Goal: Communication & Community: Ask a question

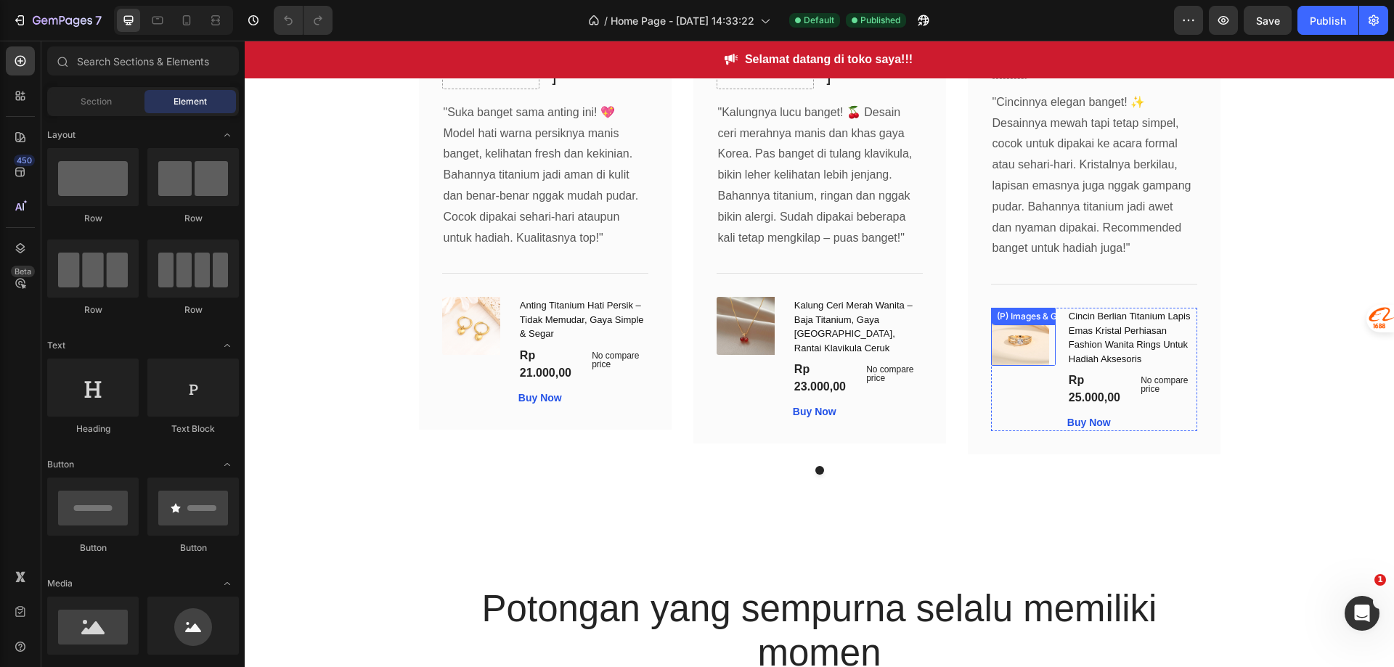
scroll to position [1961, 0]
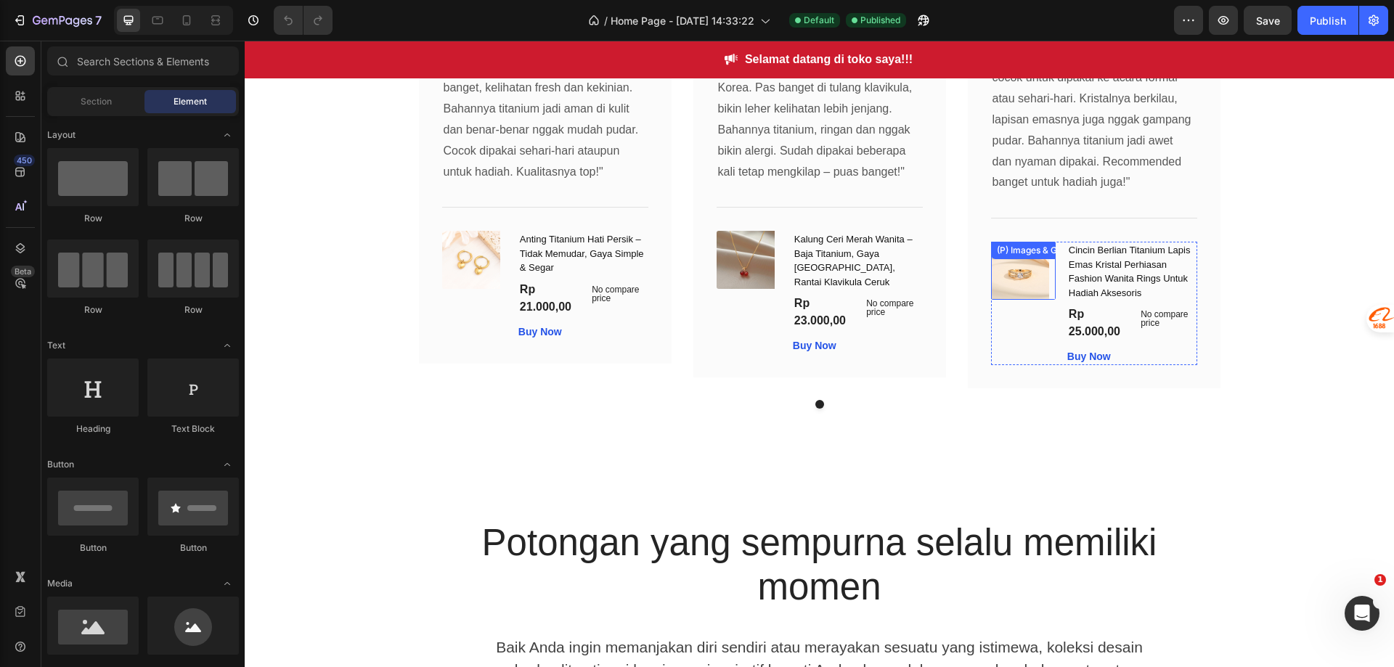
click at [1044, 293] on div at bounding box center [1023, 271] width 65 height 58
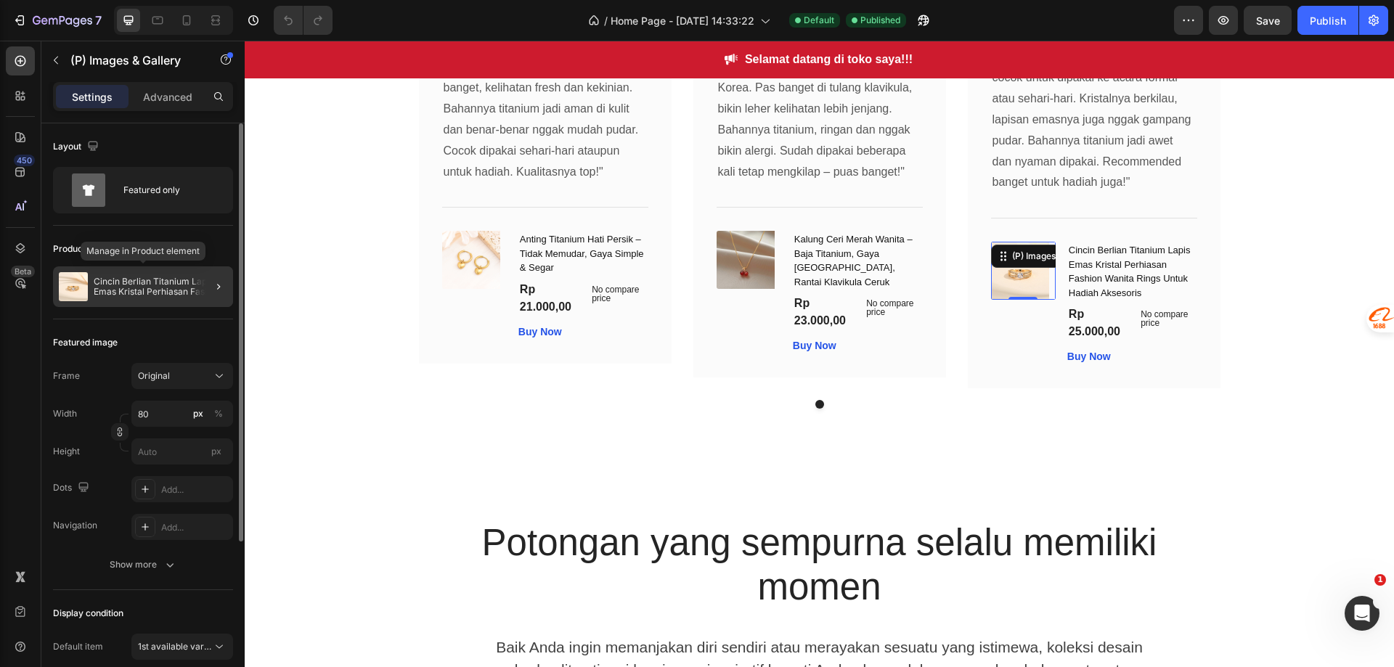
click at [180, 293] on p "Cincin Berlian Titanium Lapis Emas Kristal Perhiasan Fashion Wanita Rings Untuk…" at bounding box center [161, 287] width 134 height 20
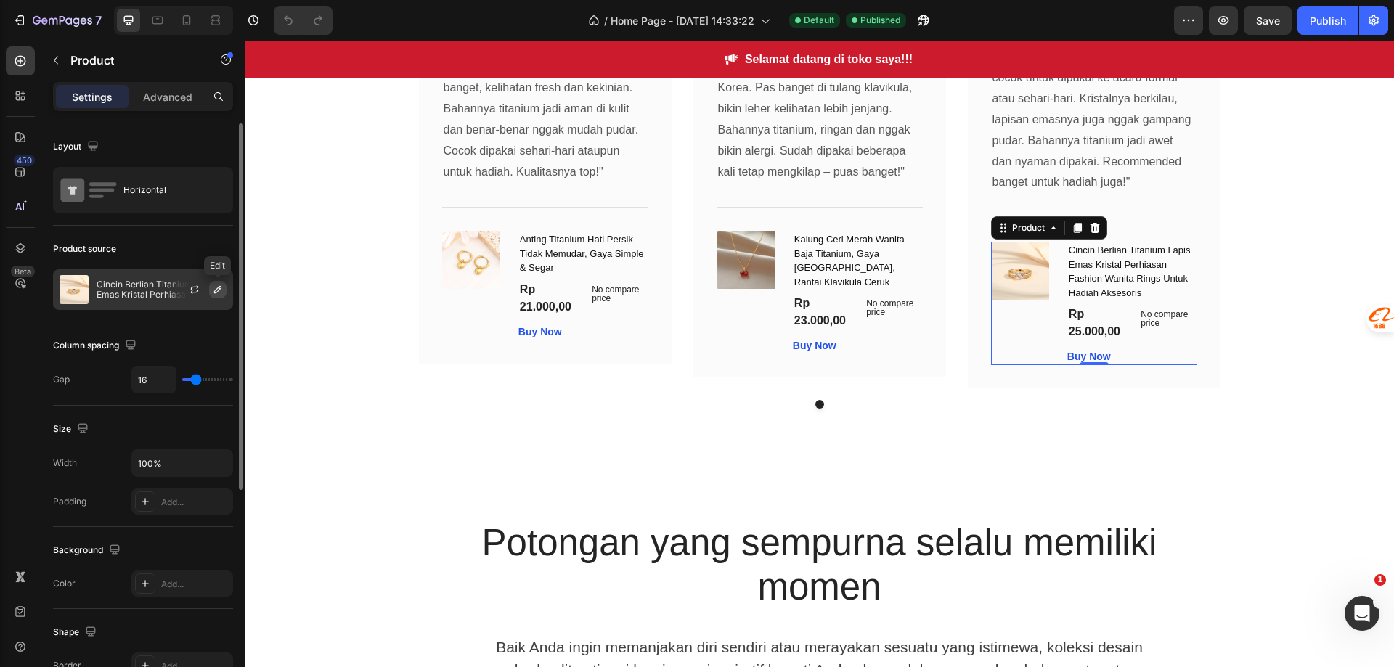
click at [218, 290] on icon "button" at bounding box center [218, 290] width 12 height 12
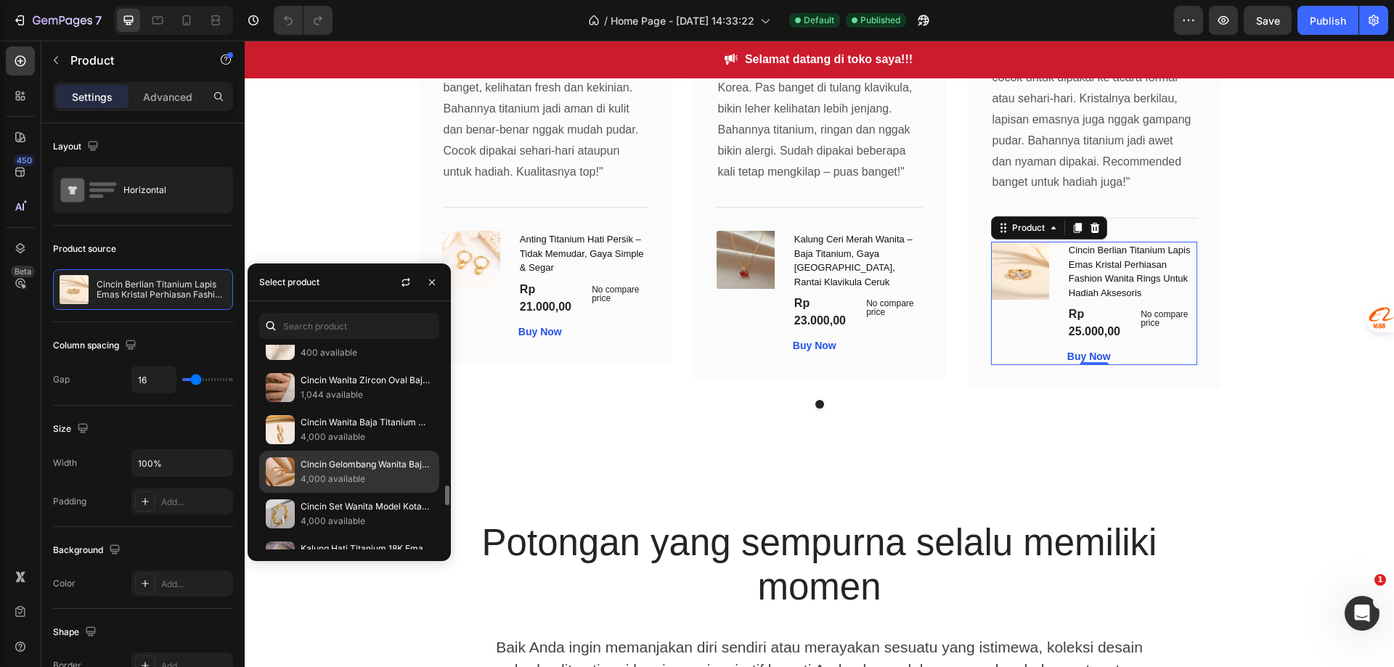
scroll to position [1525, 0]
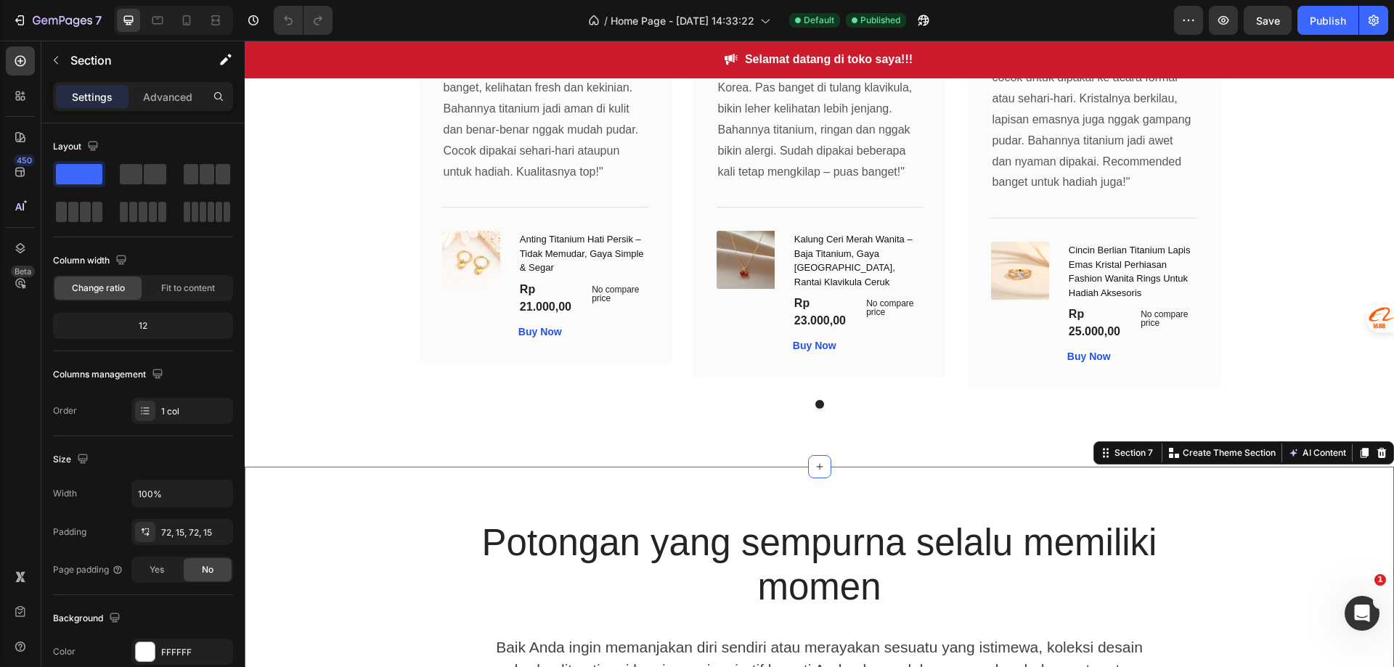
click at [492, 524] on div "Potongan yang sempurna selalu memiliki momen Heading Baik Anda ingin memanjakan…" at bounding box center [819, 668] width 1149 height 402
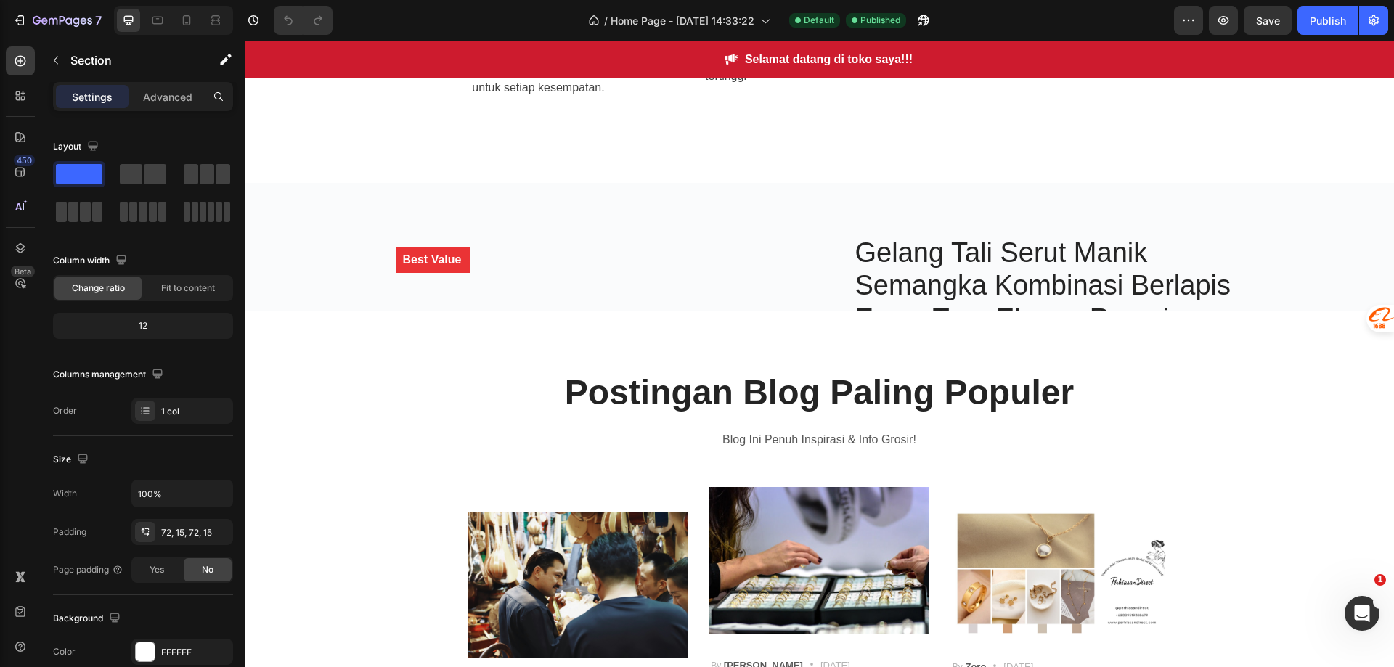
scroll to position [2977, 0]
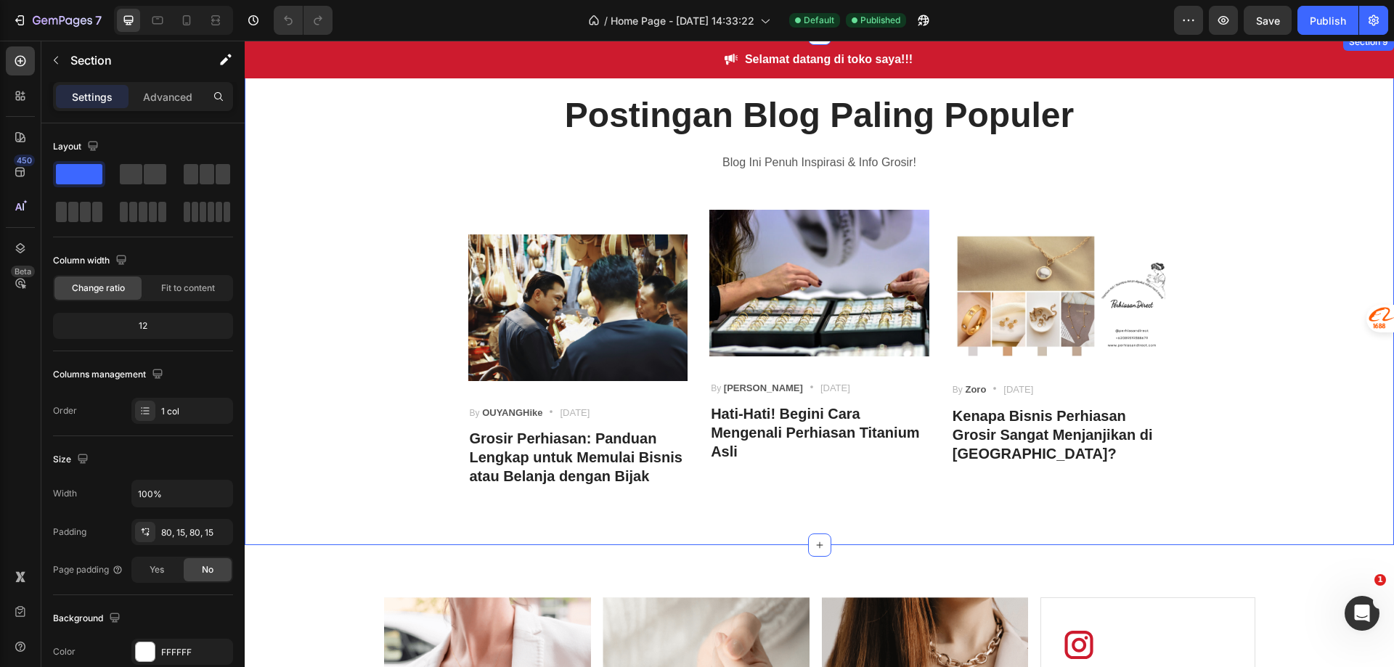
click at [1192, 329] on div "Postingan Blog Paling Populer Heading Blog Ini Penuh Inspirasi & Info Grosir! T…" at bounding box center [820, 289] width 1128 height 396
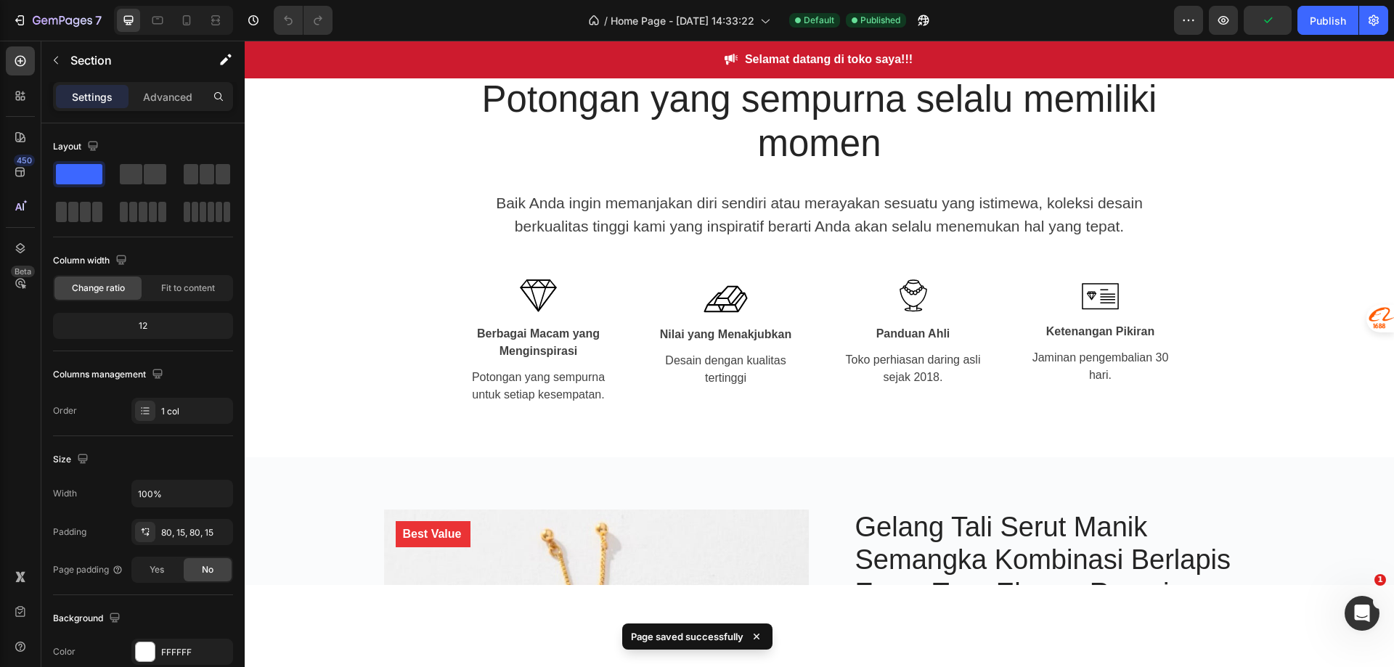
scroll to position [2032, 0]
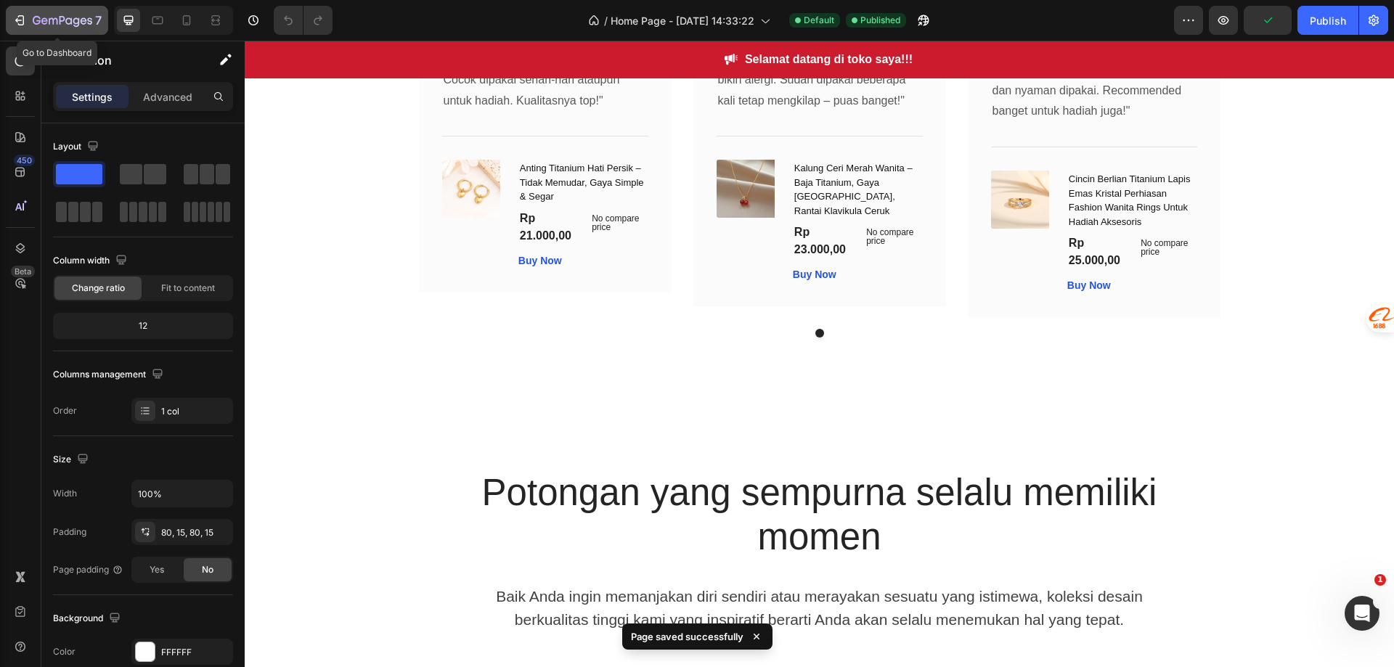
click at [22, 15] on icon "button" at bounding box center [21, 20] width 7 height 10
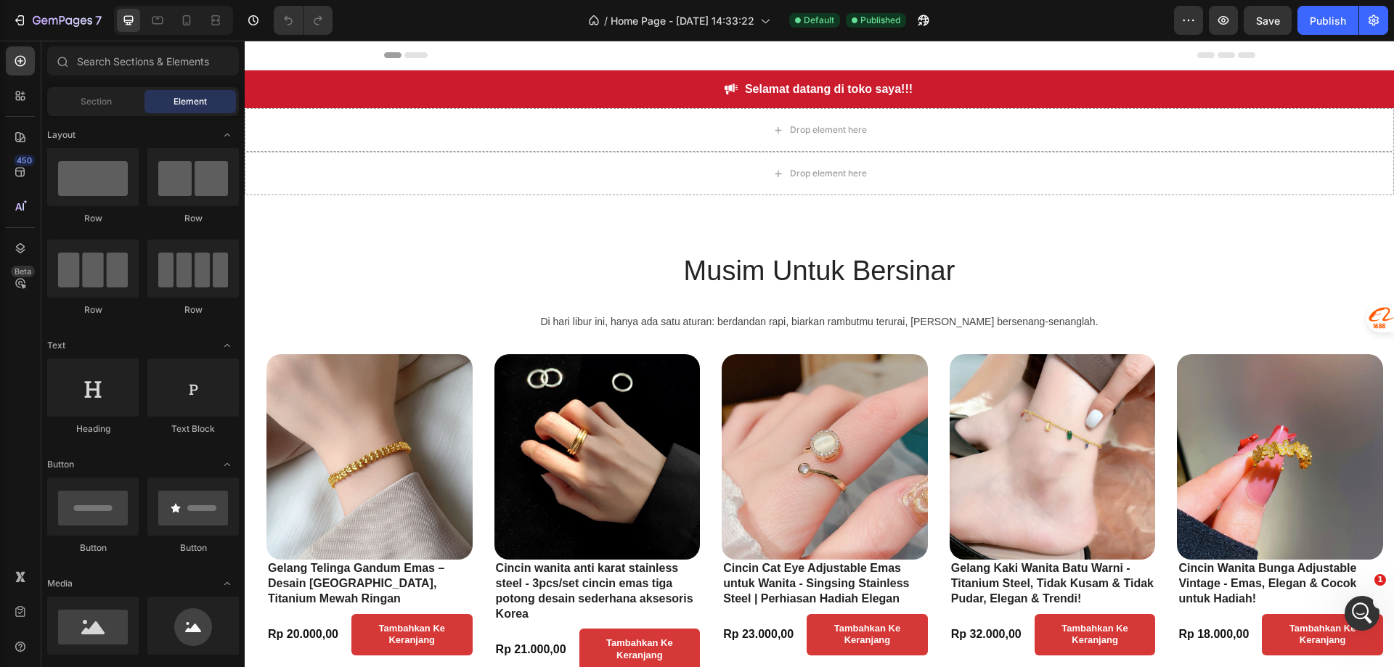
click at [1362, 629] on div "打开 Intercom Messenger" at bounding box center [1362, 614] width 48 height 48
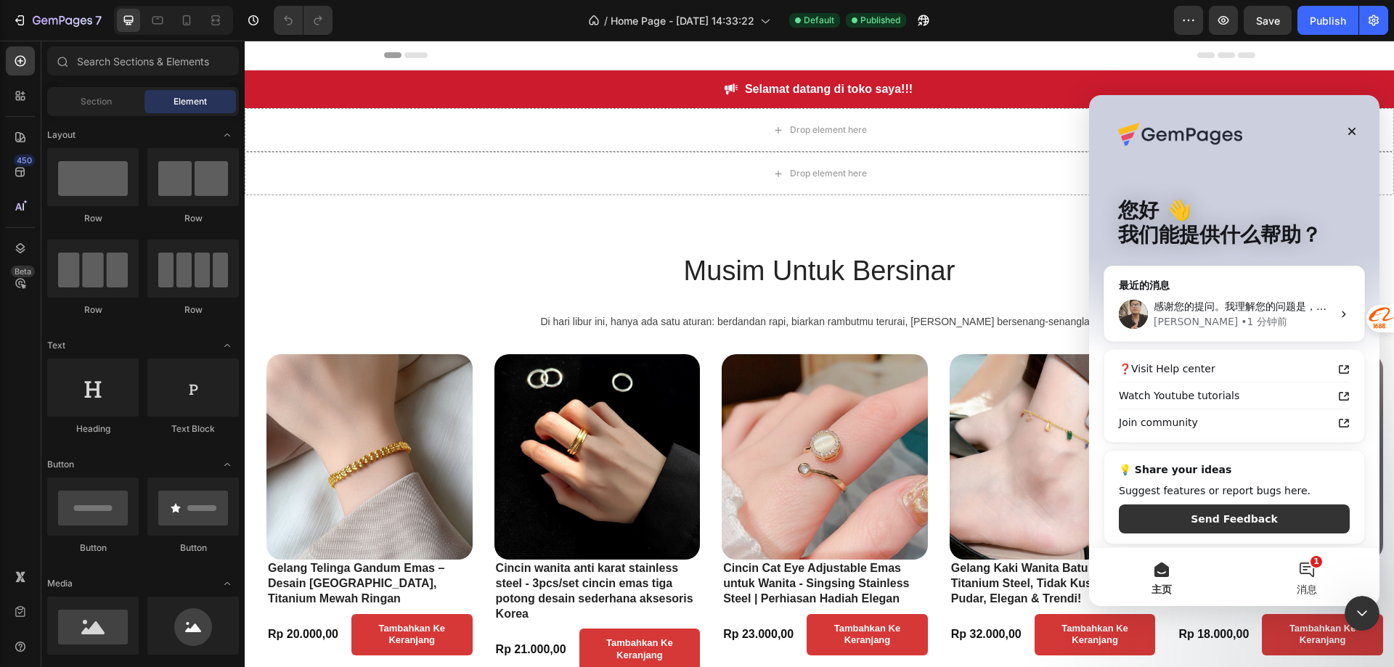
click at [1311, 571] on button "1 消息" at bounding box center [1306, 577] width 145 height 58
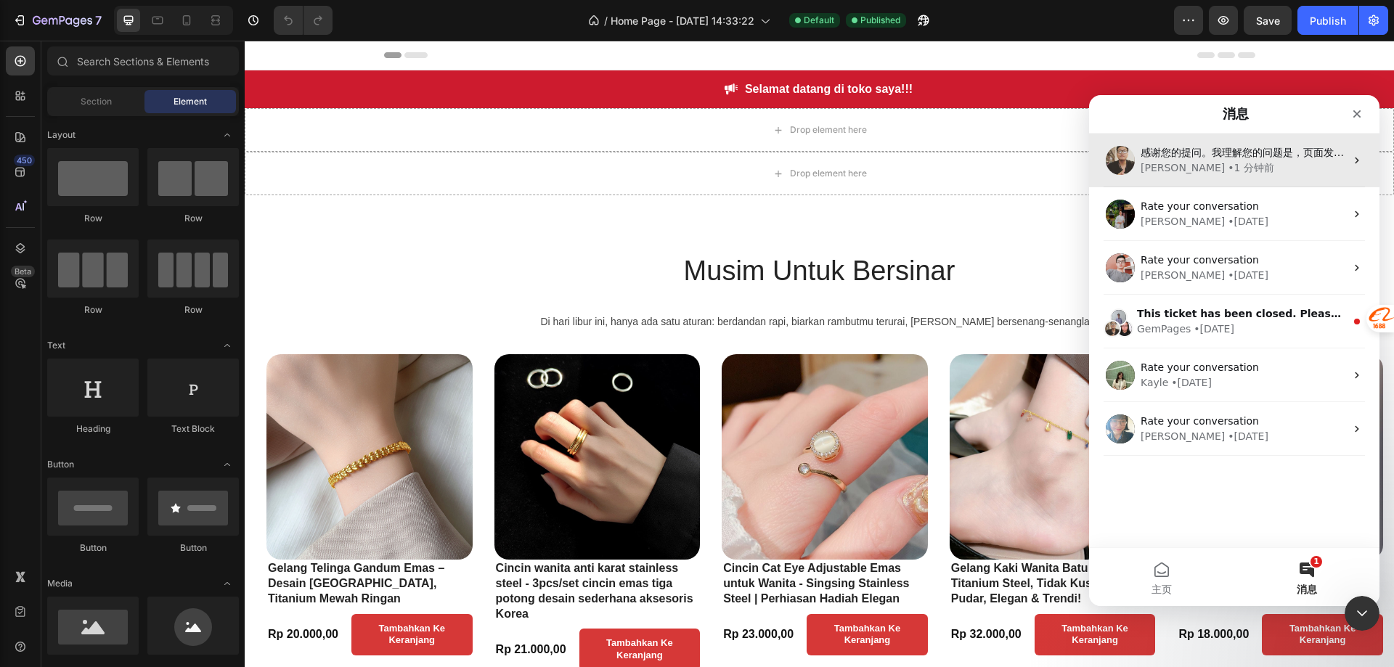
click at [1247, 169] on div "[PERSON_NAME] • 1 分钟前" at bounding box center [1243, 167] width 205 height 15
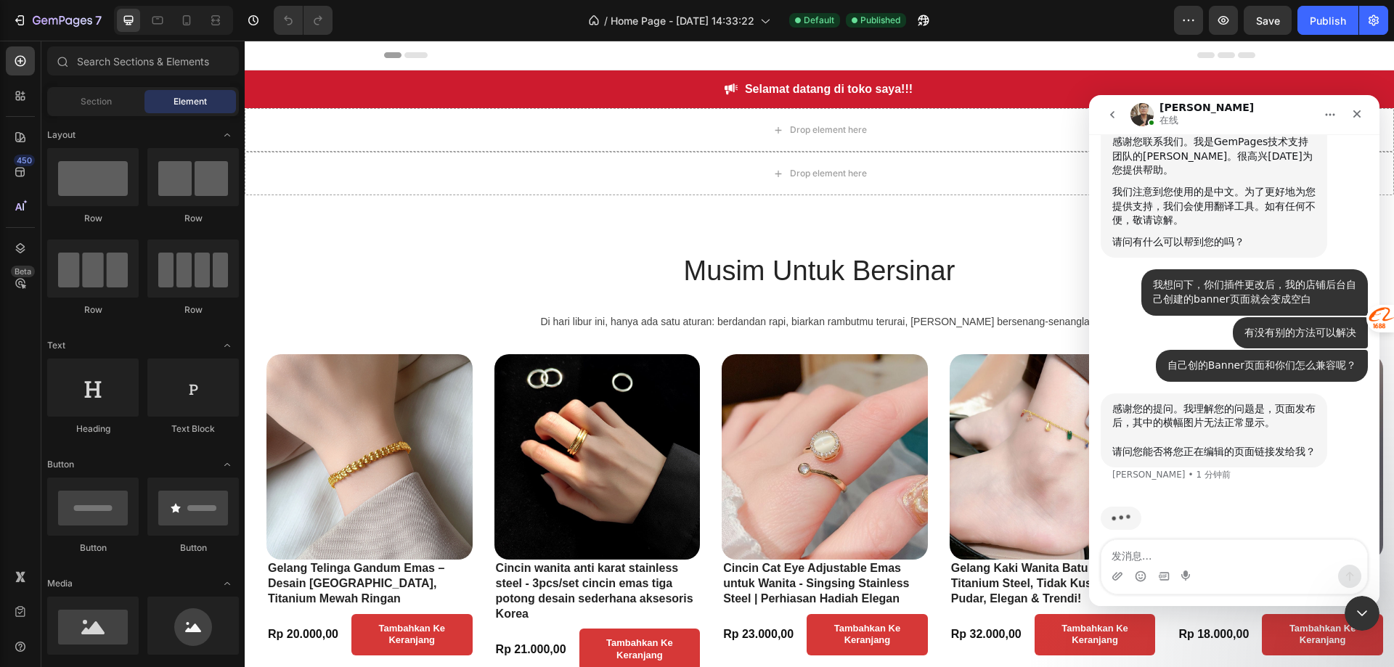
scroll to position [73, 0]
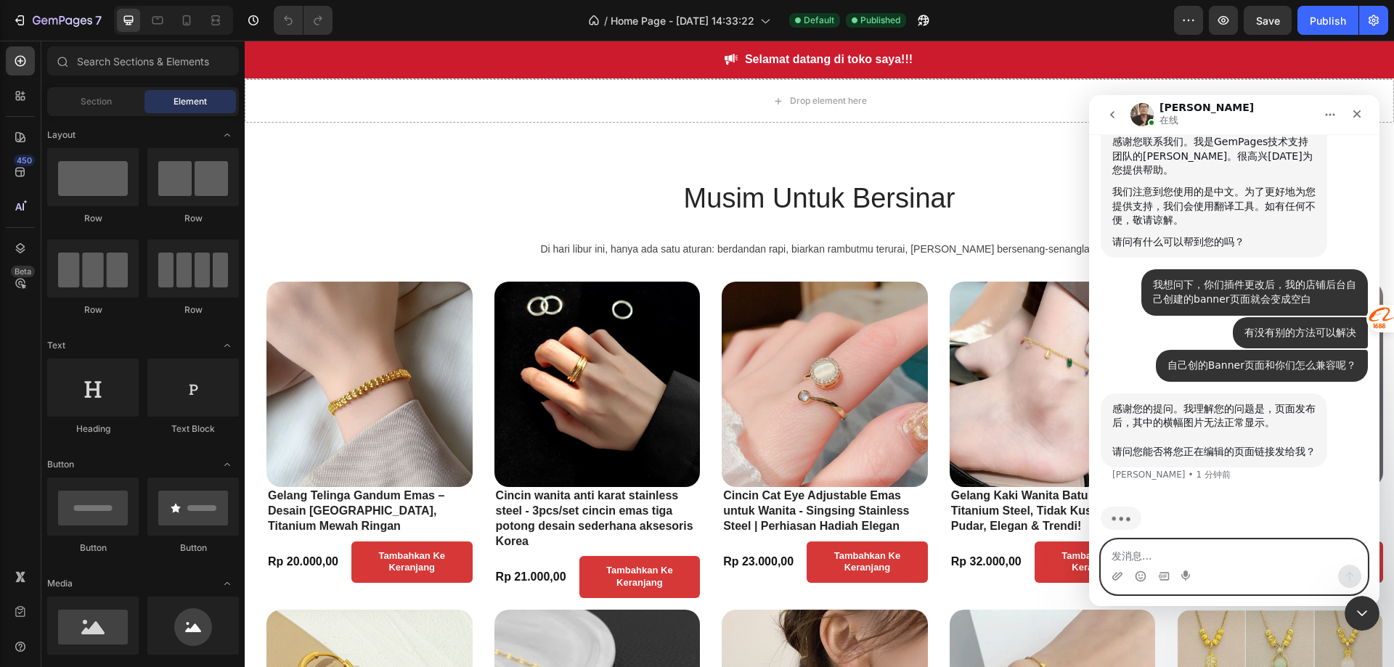
click at [1161, 557] on textarea "发消息..." at bounding box center [1235, 552] width 266 height 25
paste textarea "[URL][DOMAIN_NAME][DOMAIN_NAME]"
type textarea "[URL][DOMAIN_NAME][DOMAIN_NAME]"
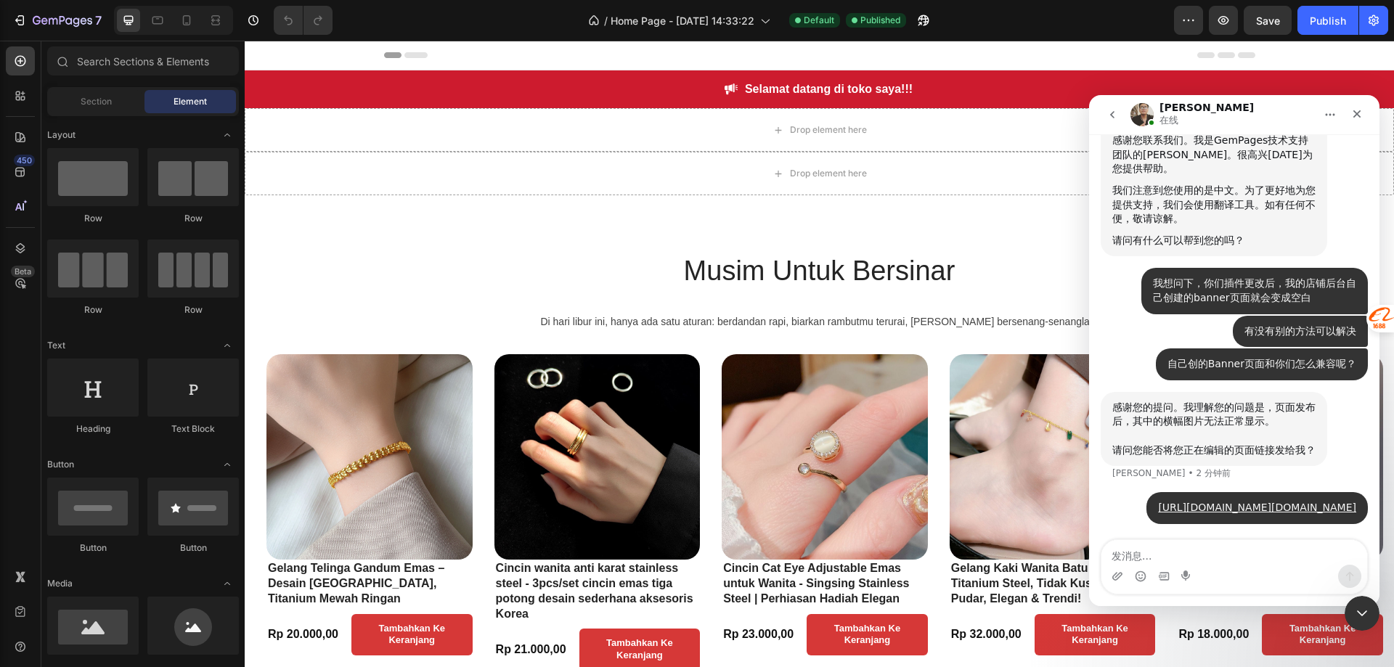
scroll to position [388, 0]
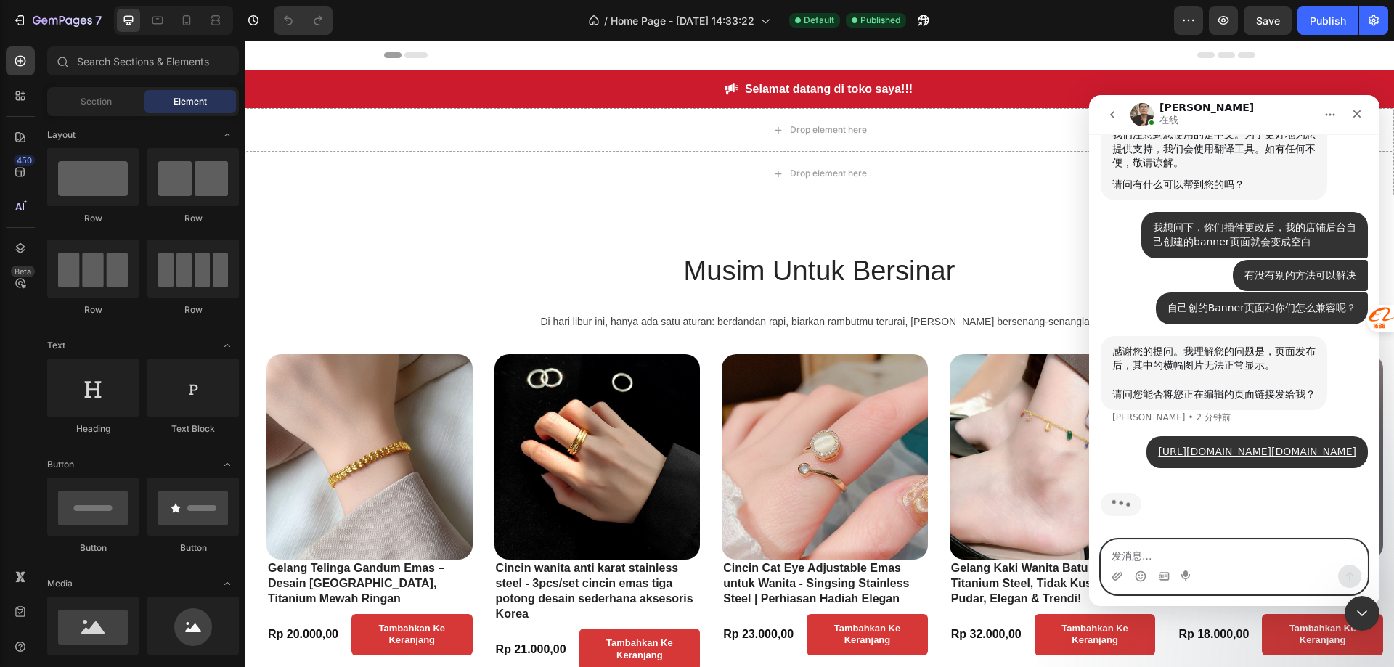
click at [1189, 555] on textarea "发消息..." at bounding box center [1235, 552] width 266 height 25
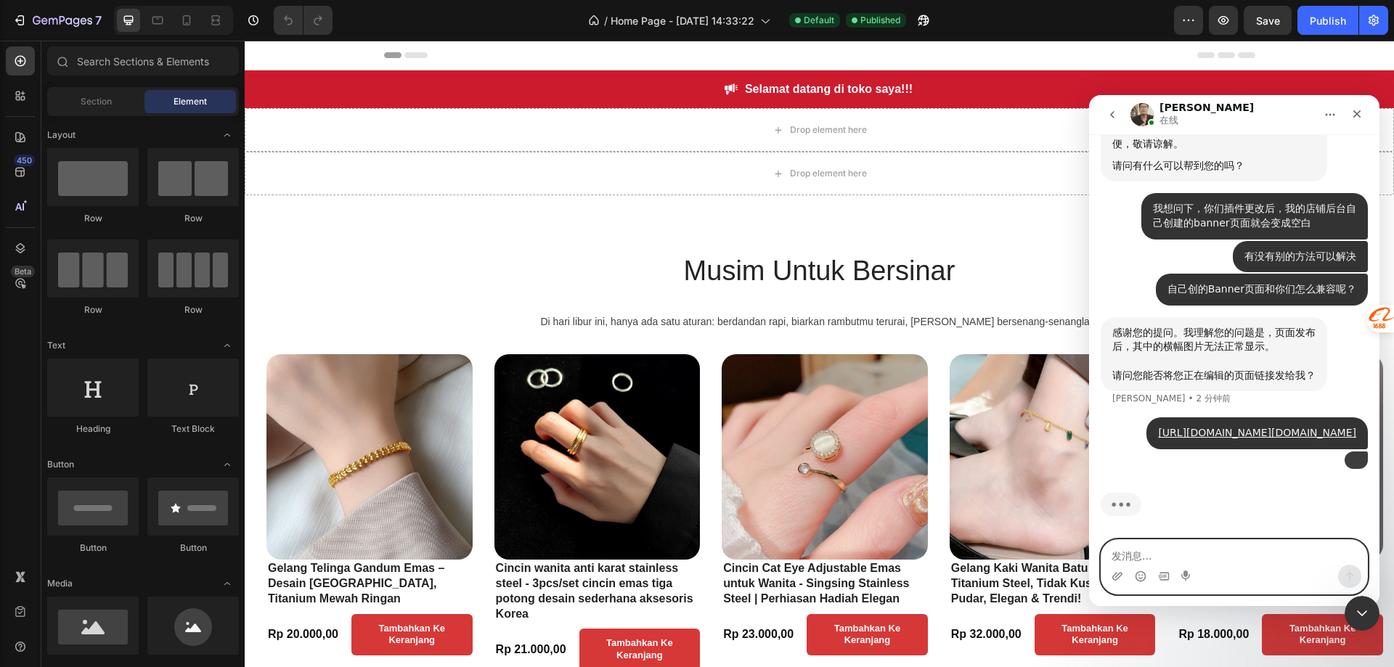
scroll to position [525, 0]
type textarea "w"
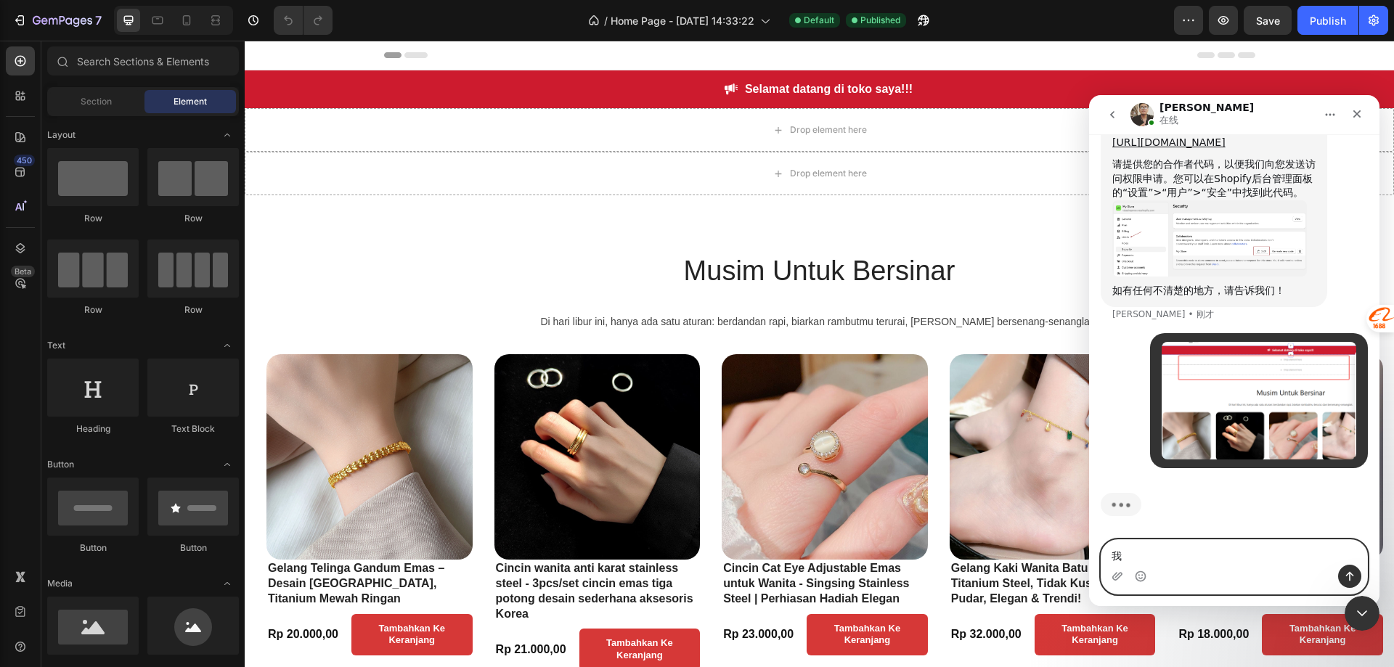
scroll to position [653, 0]
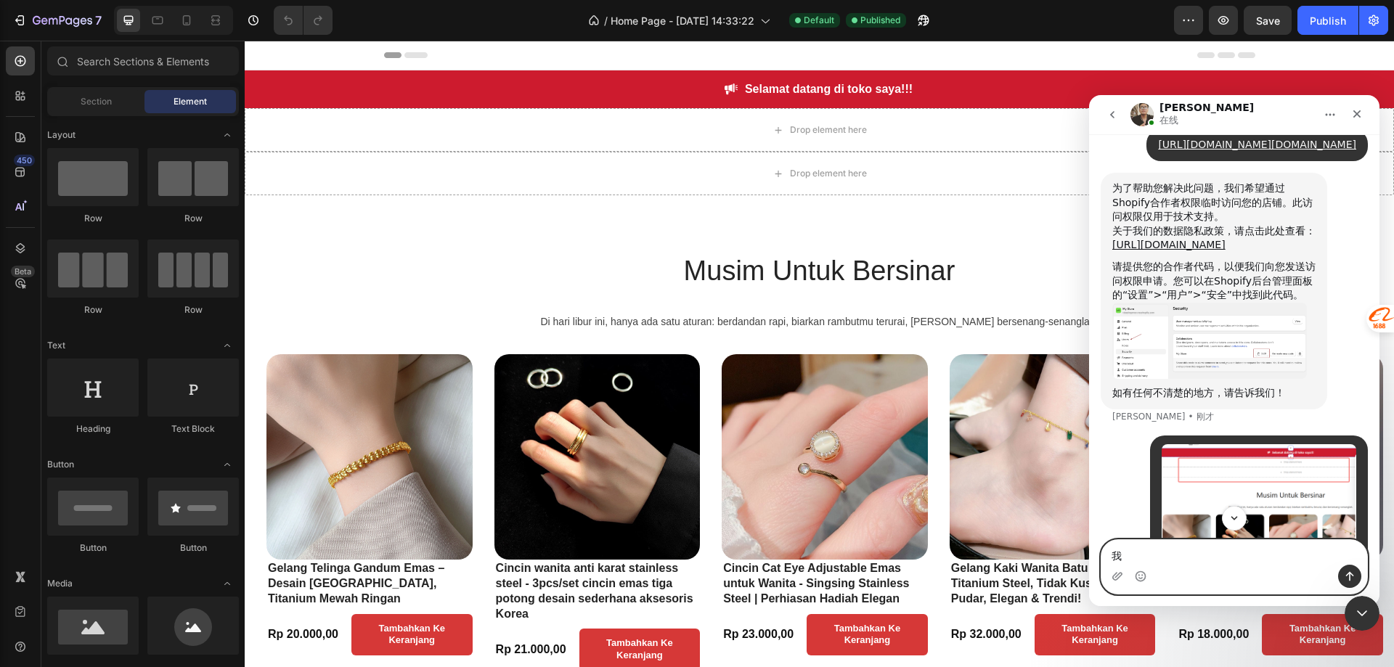
type textarea "我"
click at [1236, 380] on img "Ken说…" at bounding box center [1209, 341] width 195 height 77
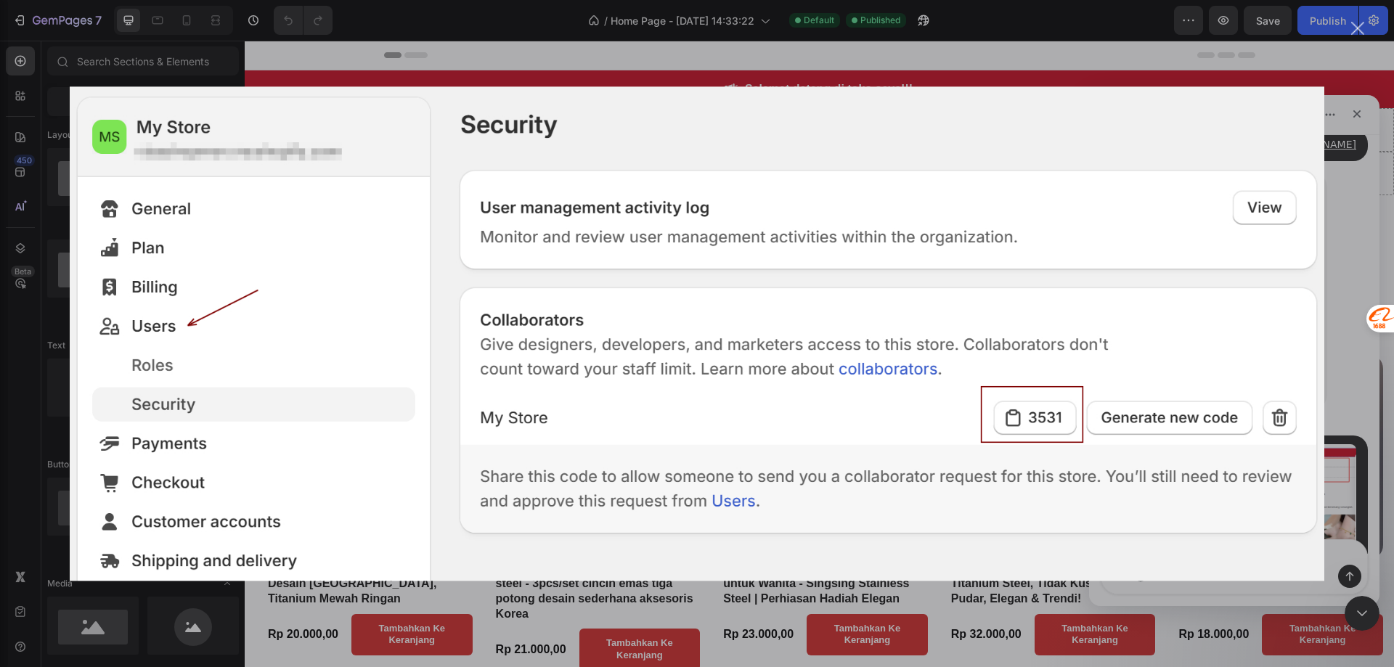
click at [1360, 286] on div "Intercom Messenger" at bounding box center [697, 333] width 1394 height 667
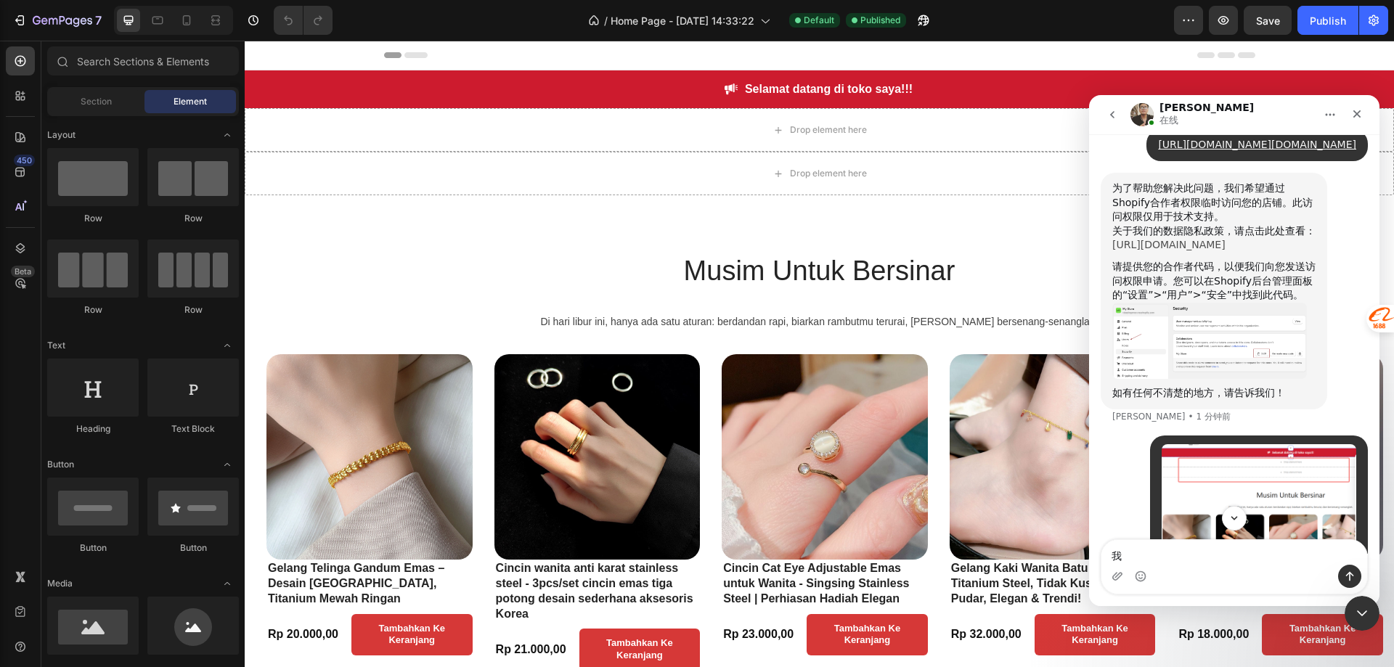
click at [1226, 251] on link "[URL][DOMAIN_NAME]" at bounding box center [1168, 245] width 113 height 12
click at [1144, 380] on img "Ken说…" at bounding box center [1209, 341] width 195 height 77
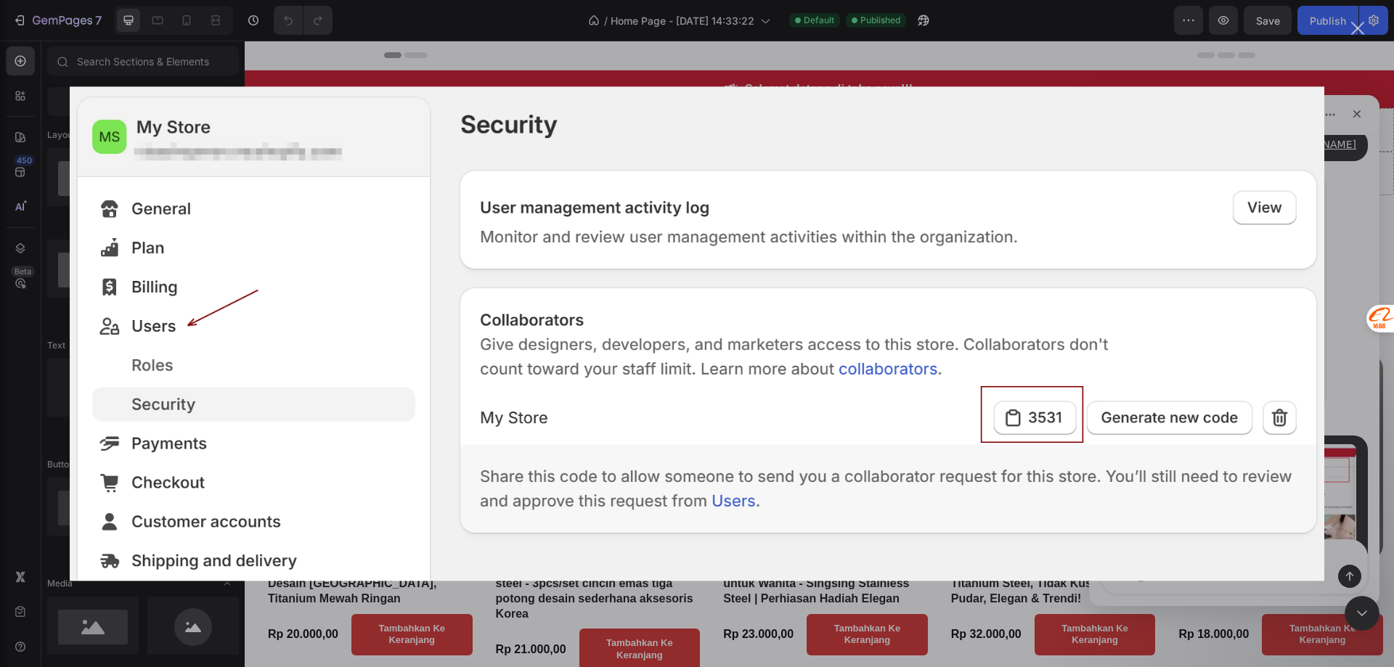
click at [1362, 413] on div "Intercom Messenger" at bounding box center [697, 333] width 1394 height 667
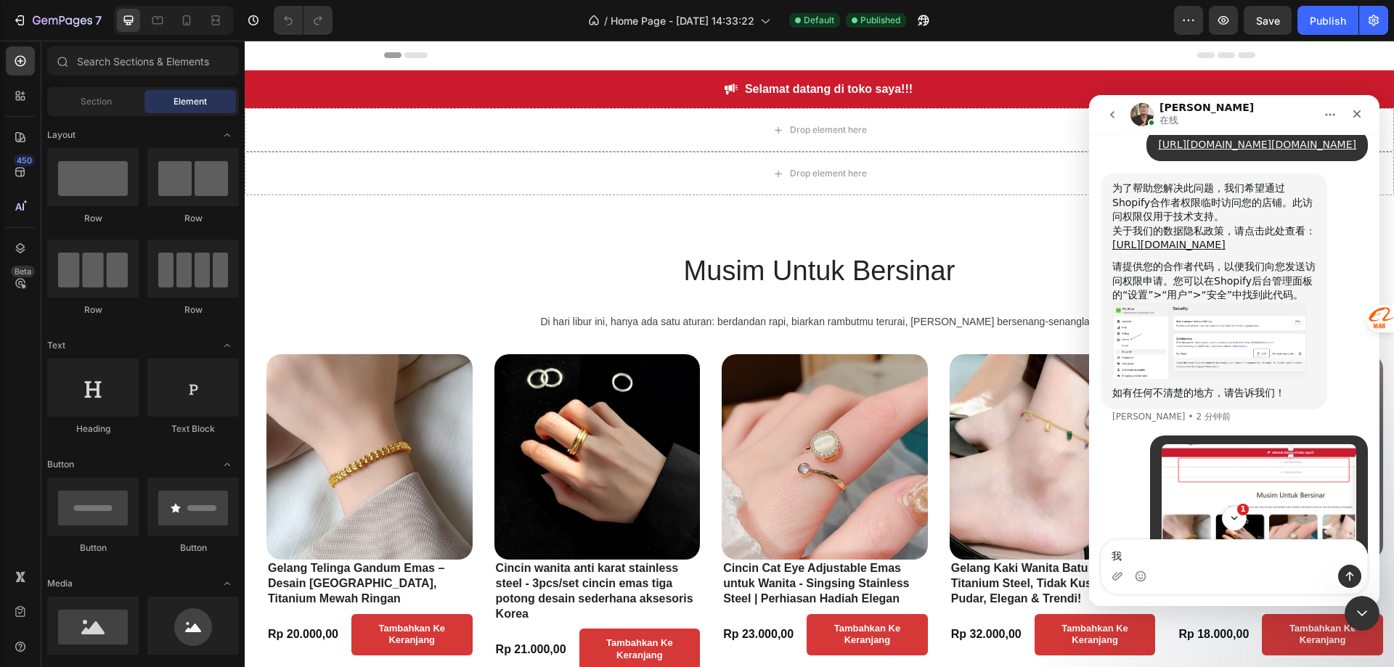
click at [1228, 380] on img "Ken说…" at bounding box center [1209, 341] width 195 height 77
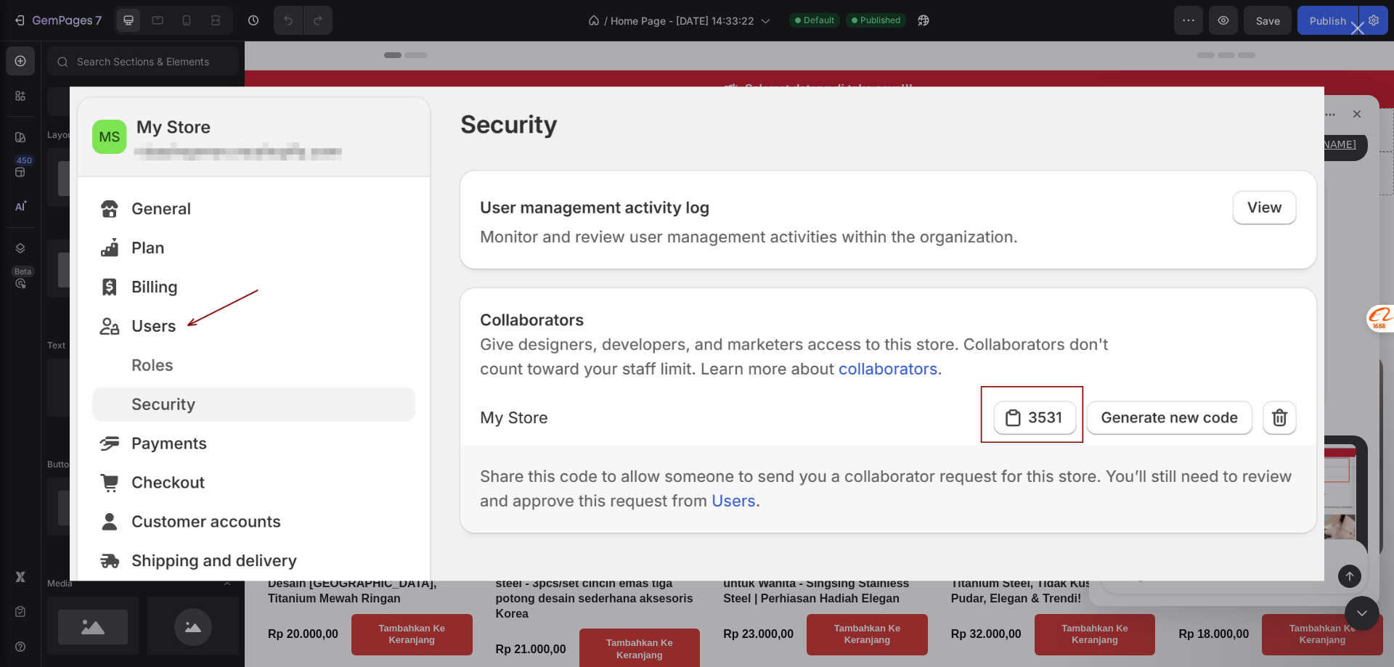
click at [1356, 217] on div "Intercom Messenger" at bounding box center [697, 333] width 1394 height 667
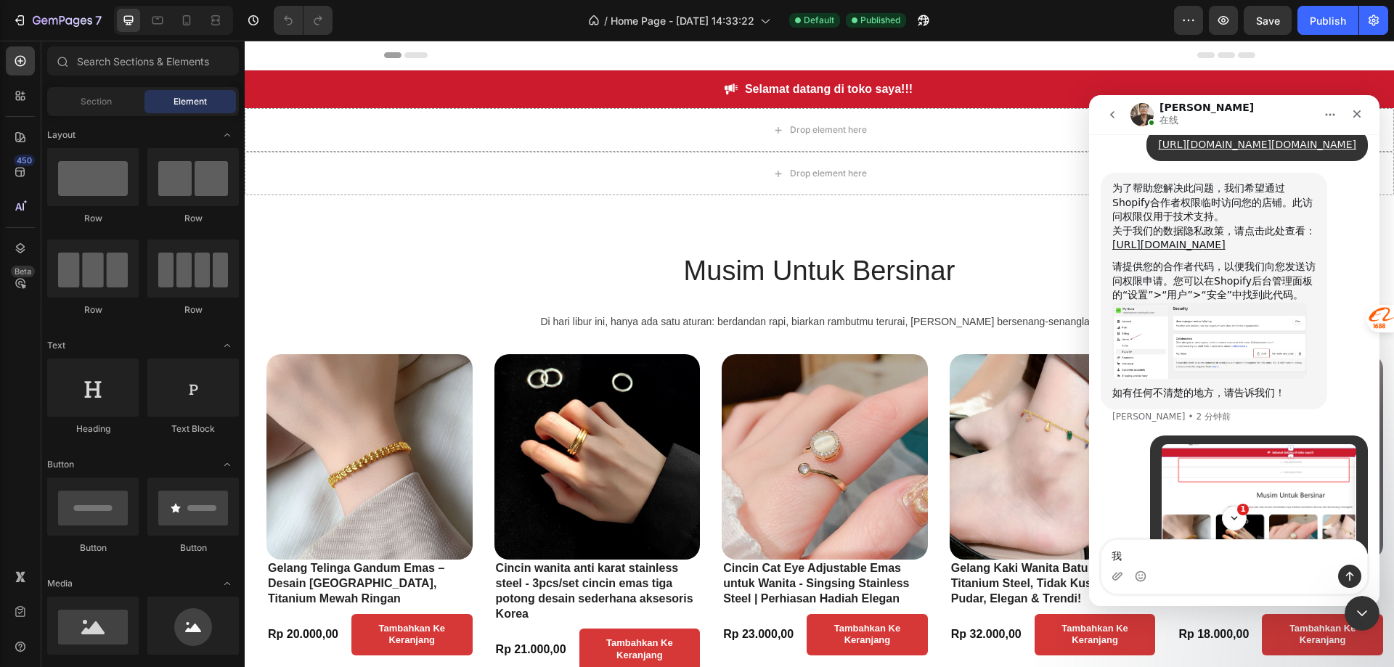
click at [1242, 366] on img "Ken说…" at bounding box center [1209, 341] width 195 height 77
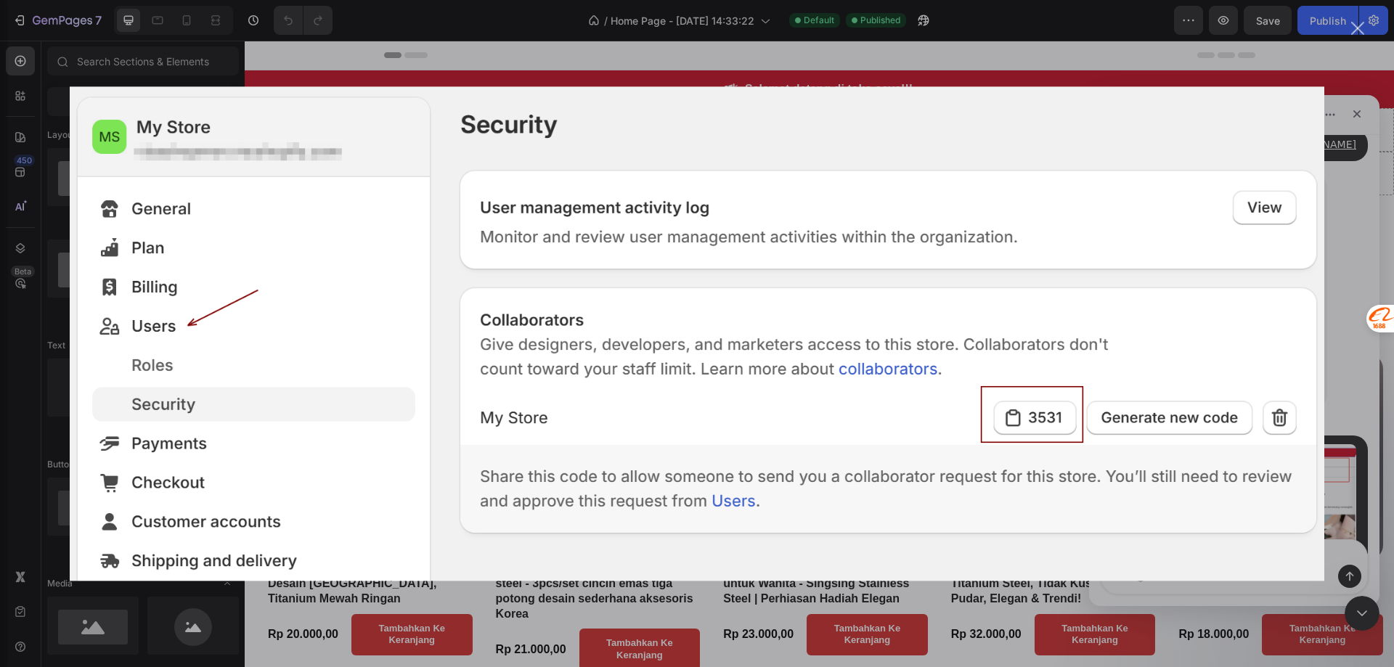
click at [1242, 377] on img "关闭" at bounding box center [697, 333] width 1255 height 494
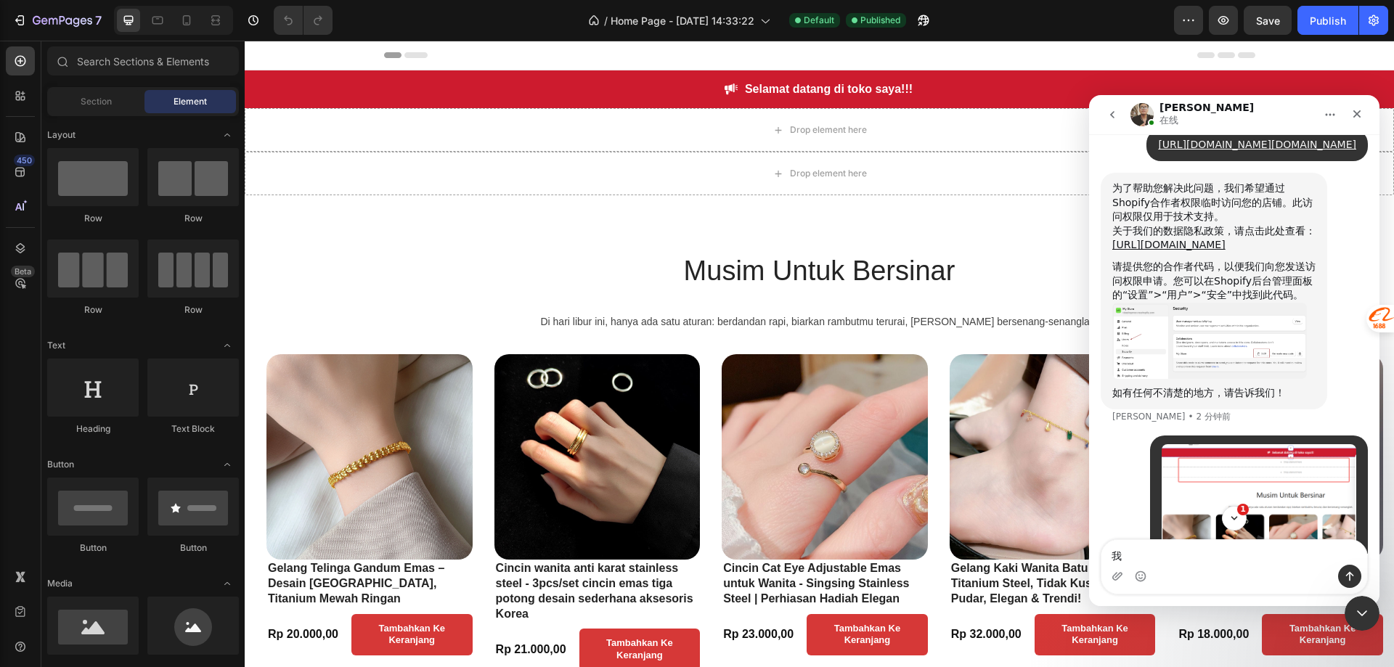
click at [1242, 377] on img "Ken说…" at bounding box center [1209, 341] width 195 height 77
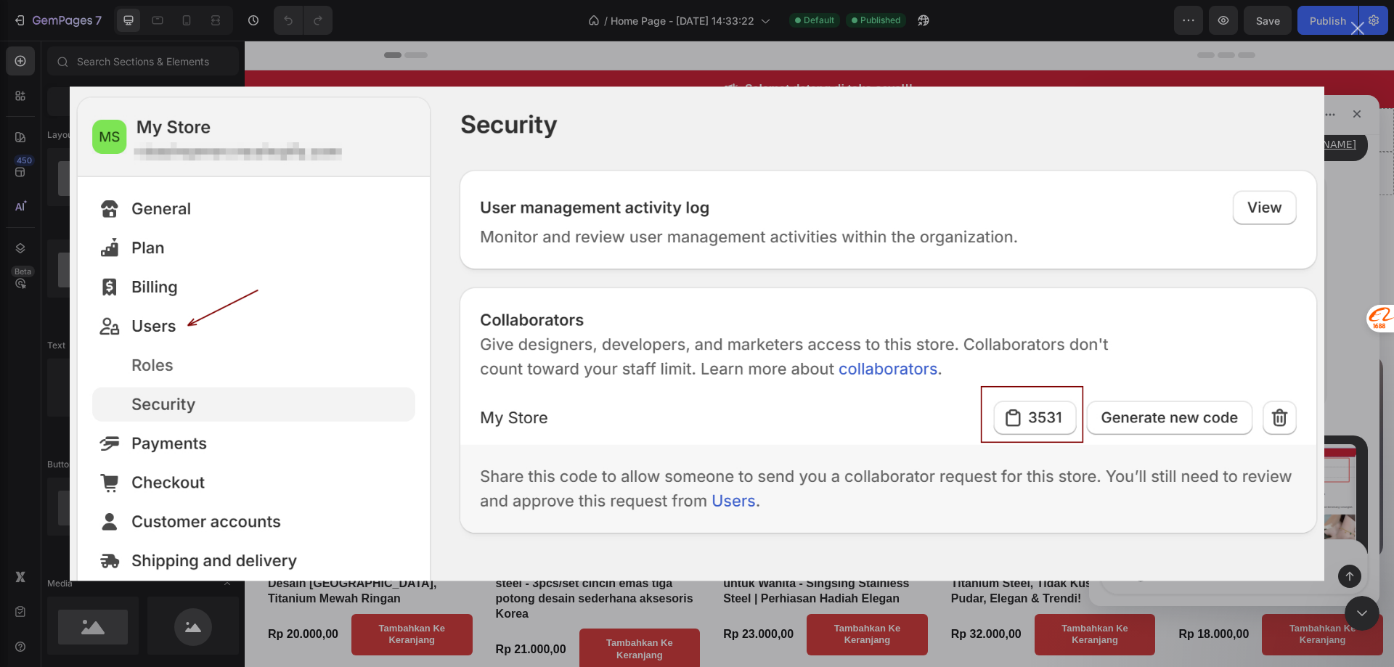
click at [1345, 296] on div "Intercom Messenger" at bounding box center [697, 333] width 1394 height 667
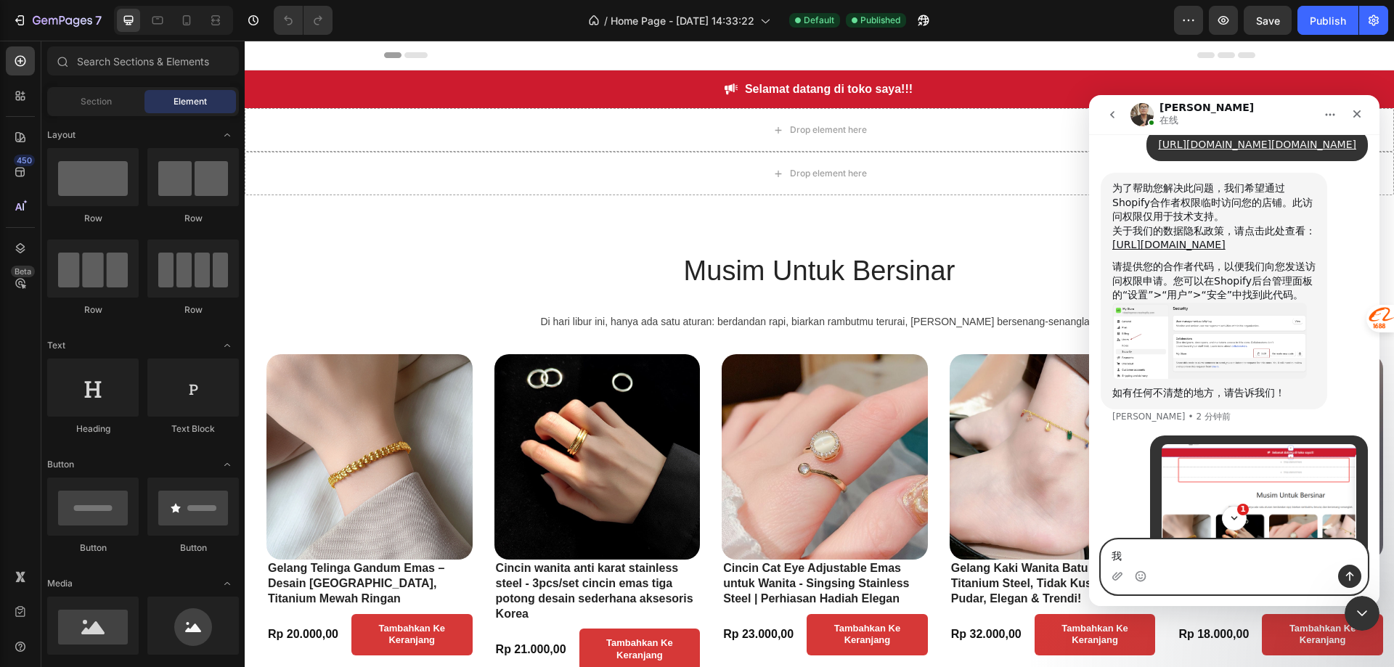
click at [1202, 561] on textarea "我" at bounding box center [1235, 552] width 266 height 25
drag, startPoint x: 1161, startPoint y: 560, endPoint x: 1102, endPoint y: 559, distance: 59.5
click at [1102, 559] on textarea "我" at bounding box center [1235, 552] width 266 height 25
paste textarea "3960"
type textarea "3960"
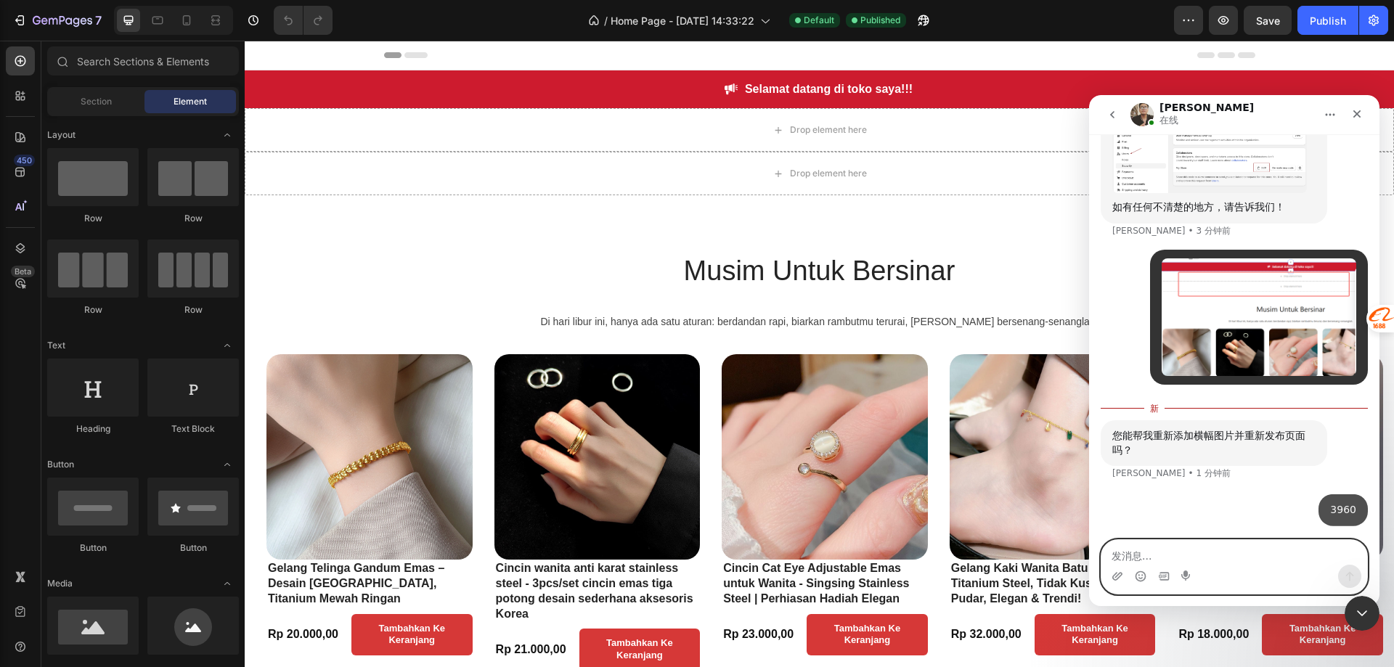
scroll to position [882, 0]
click at [1178, 546] on textarea "发消息..." at bounding box center [1235, 552] width 266 height 25
type textarea "code"
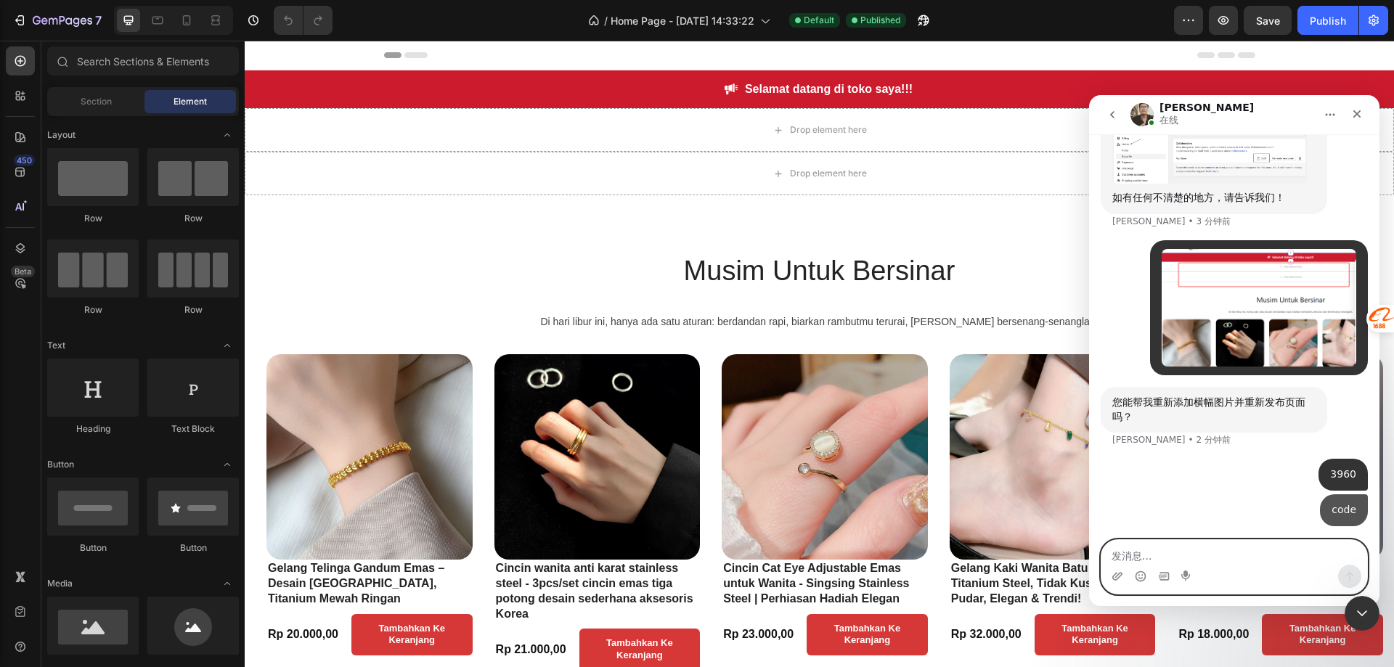
scroll to position [890, 0]
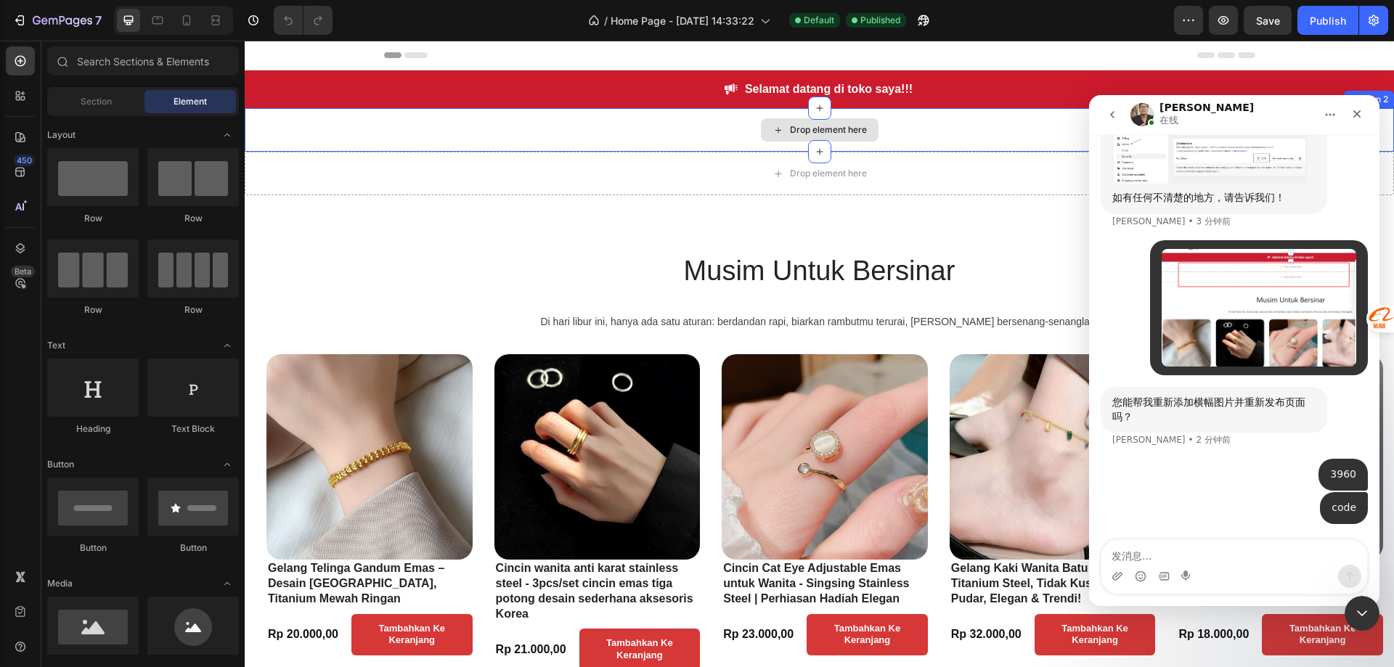
click at [738, 129] on div "Drop element here" at bounding box center [819, 130] width 1149 height 44
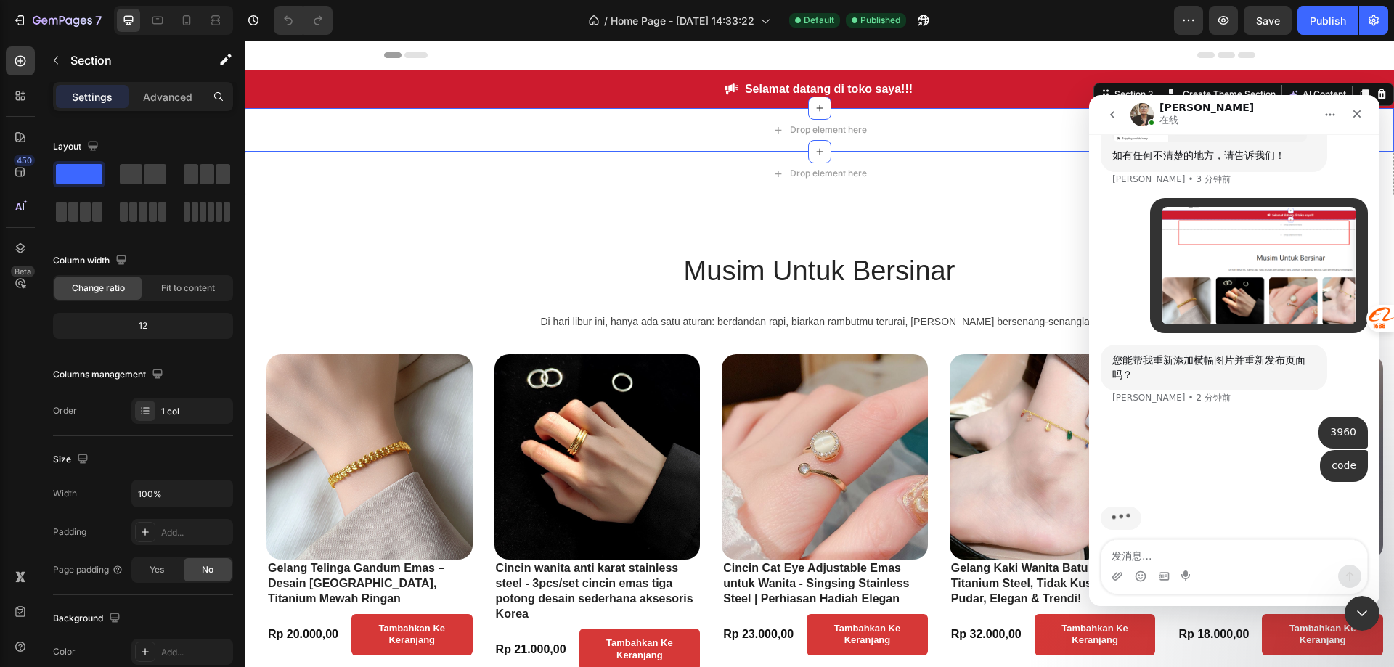
scroll to position [946, 0]
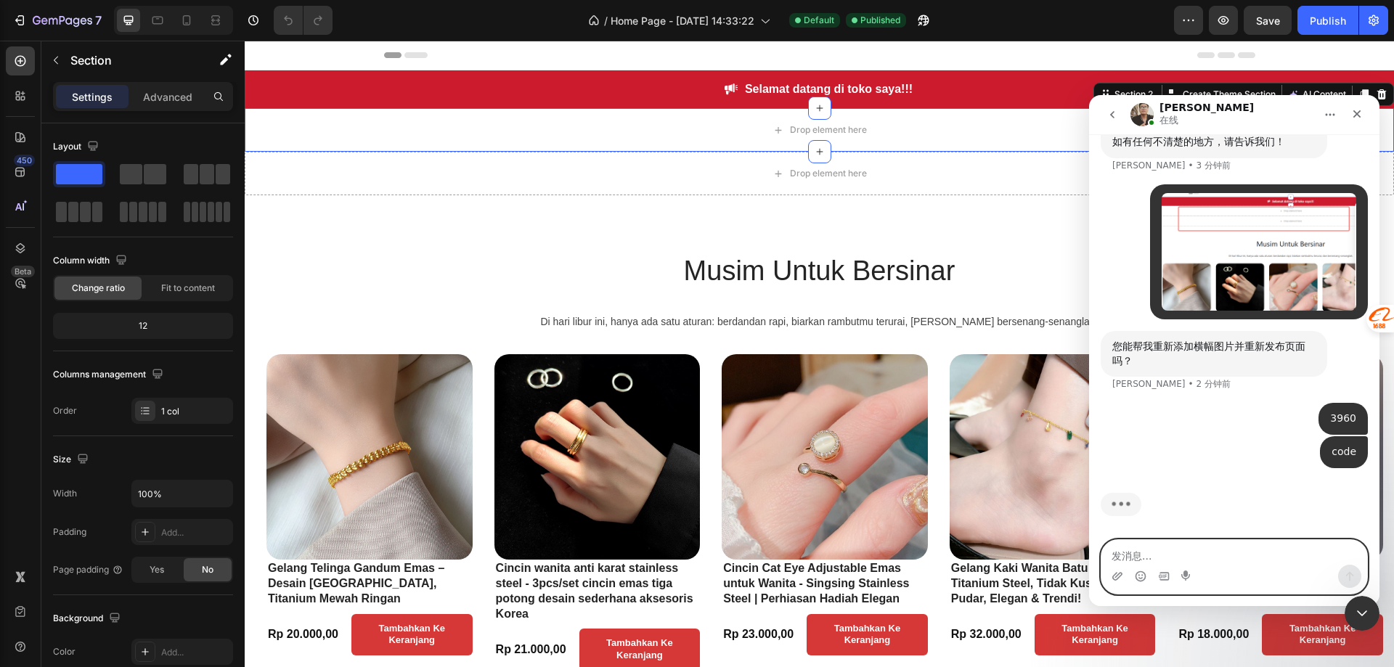
click at [1221, 558] on textarea "发消息..." at bounding box center [1235, 552] width 266 height 25
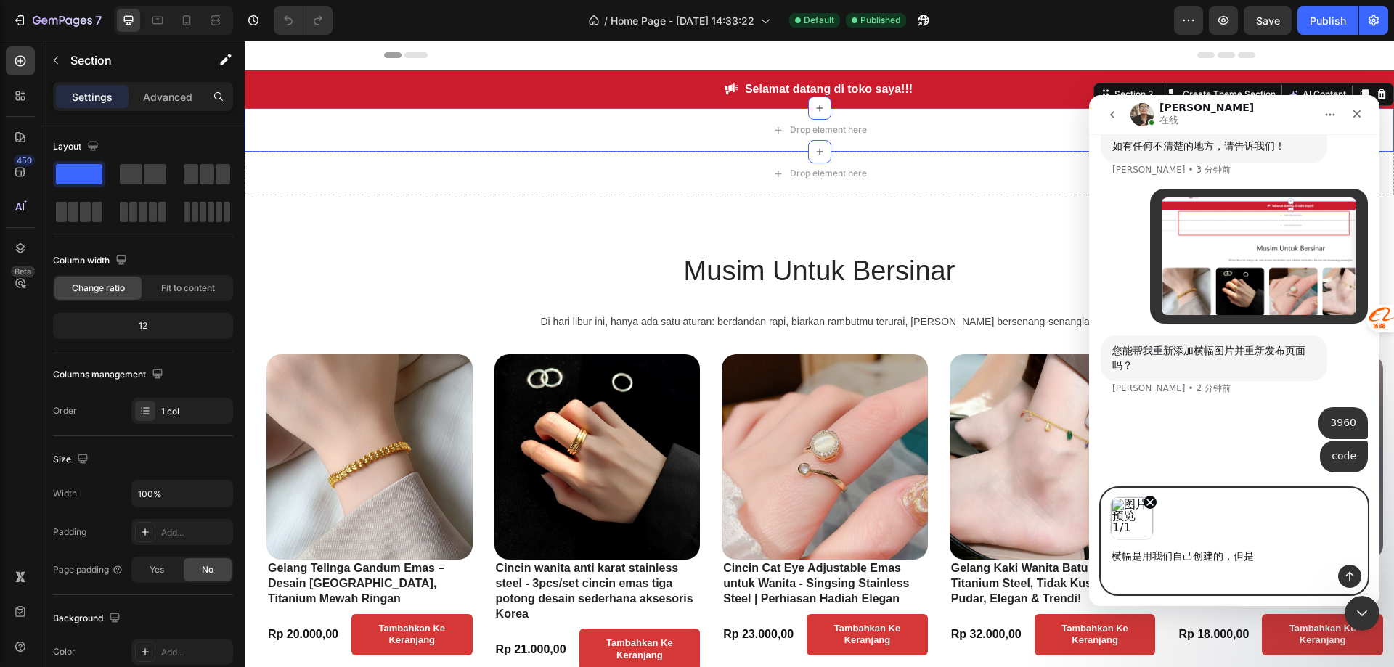
scroll to position [942, 0]
type textarea "横幅是用我们自己创建的"
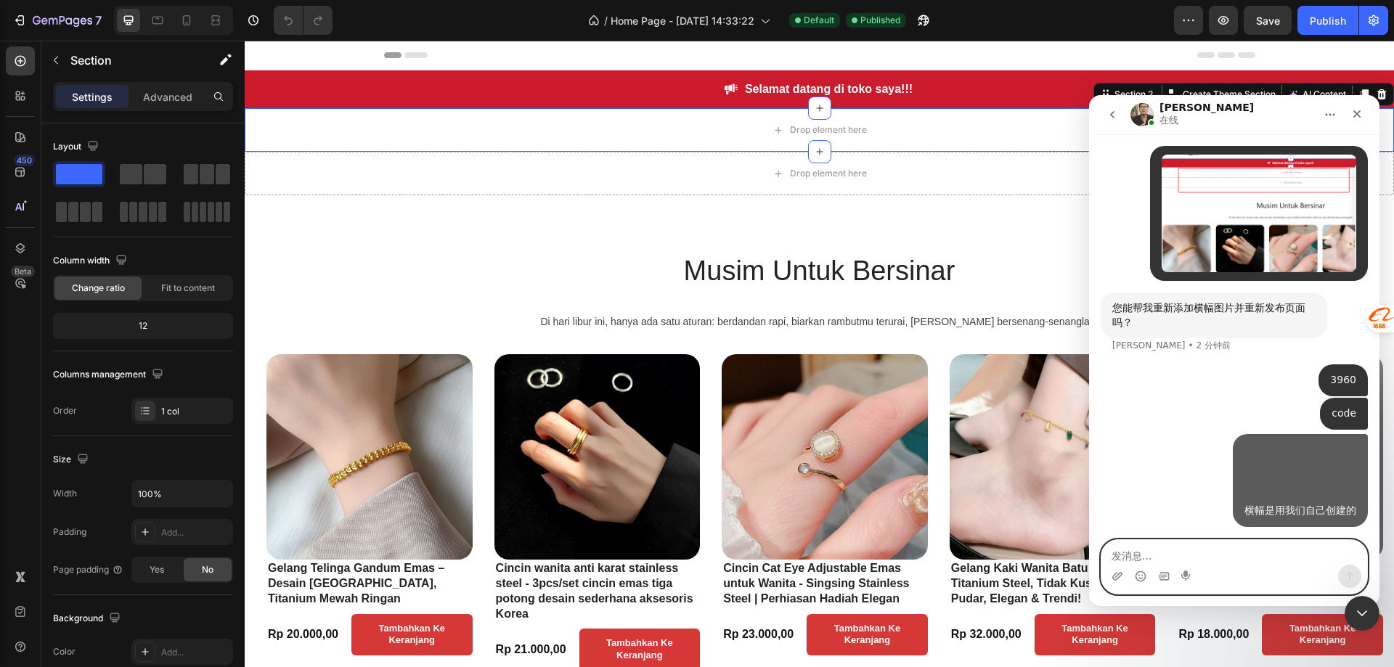
scroll to position [1025, 0]
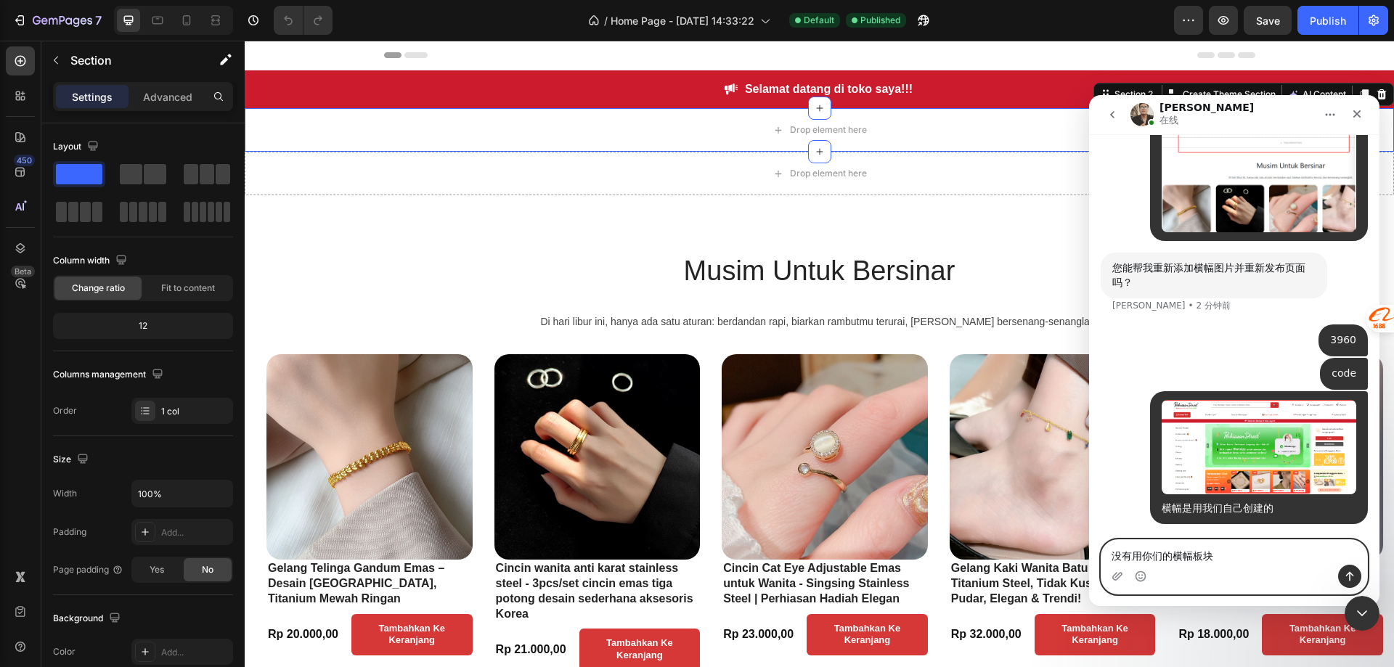
type textarea "没有用你们的横幅板块，"
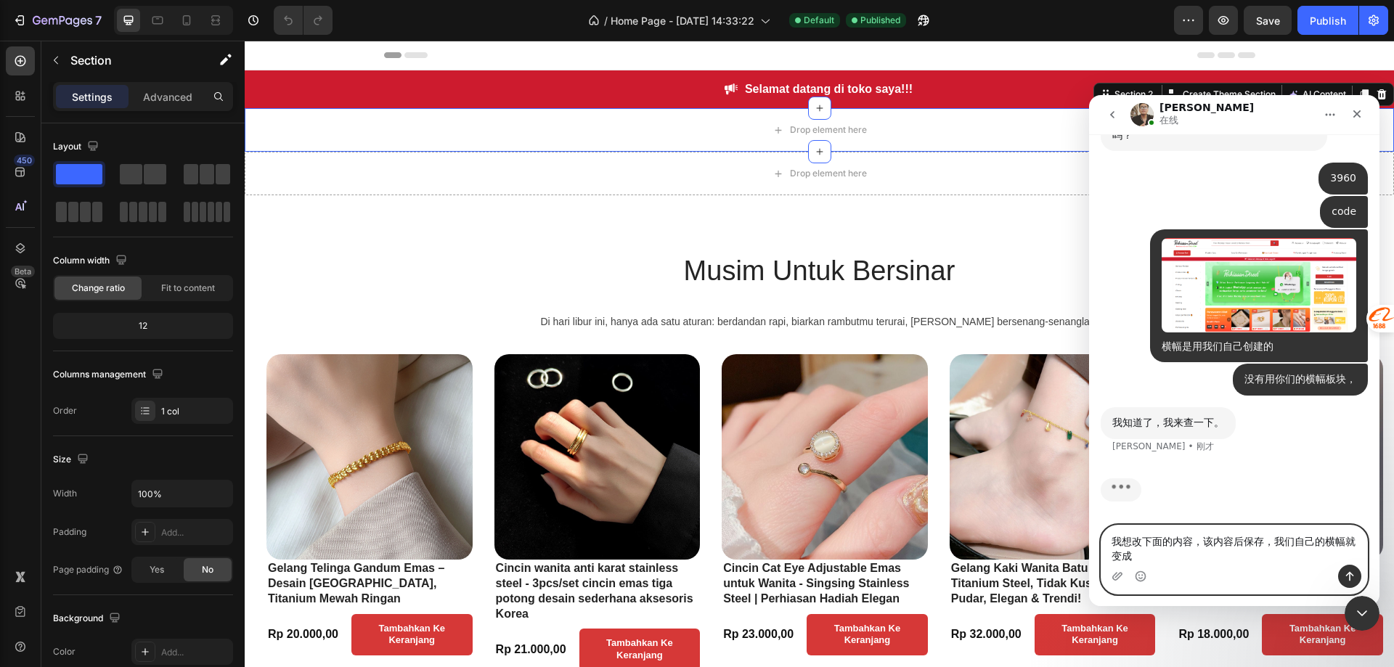
scroll to position [1172, 0]
click at [1140, 536] on textarea "我想改下面的内容，该内容后保存，我们自己的横幅就变成了空白" at bounding box center [1235, 545] width 266 height 39
type textarea "我想改横幅下面的内容，该内容后保存，我们自己的横幅就变成了空白"
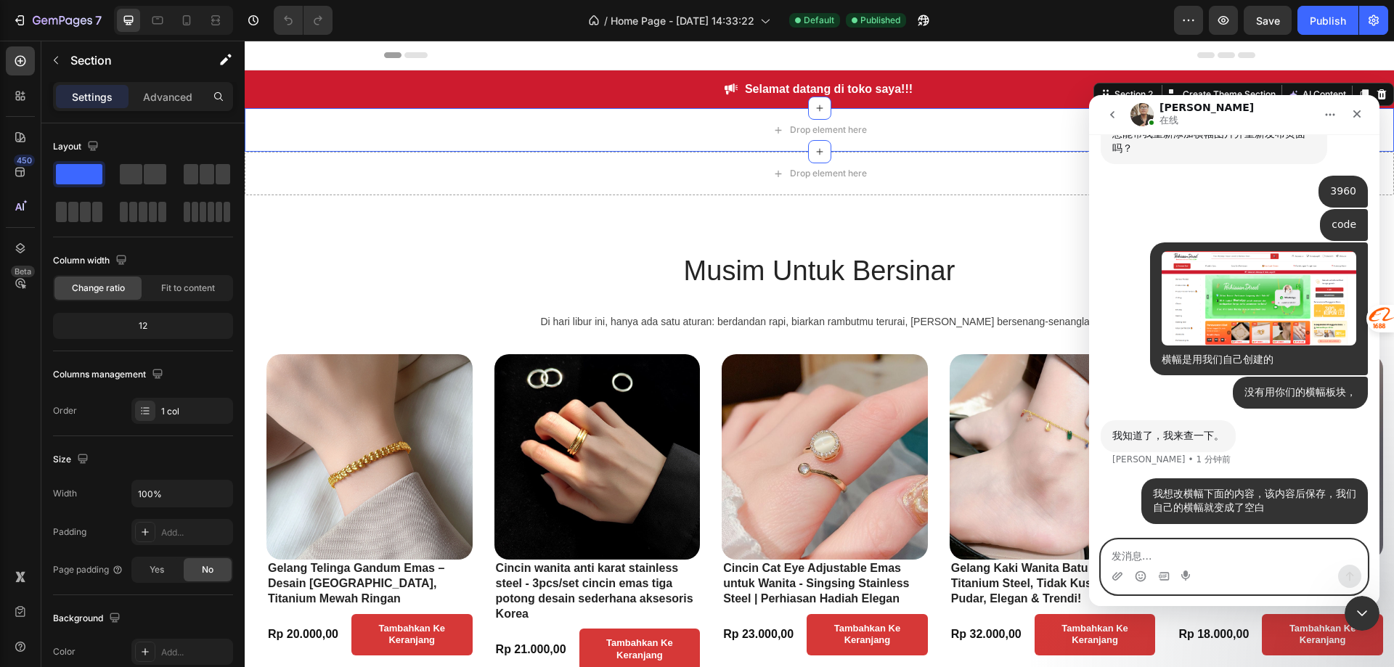
scroll to position [1160, 0]
click at [1154, 556] on textarea "发消息..." at bounding box center [1235, 552] width 266 height 25
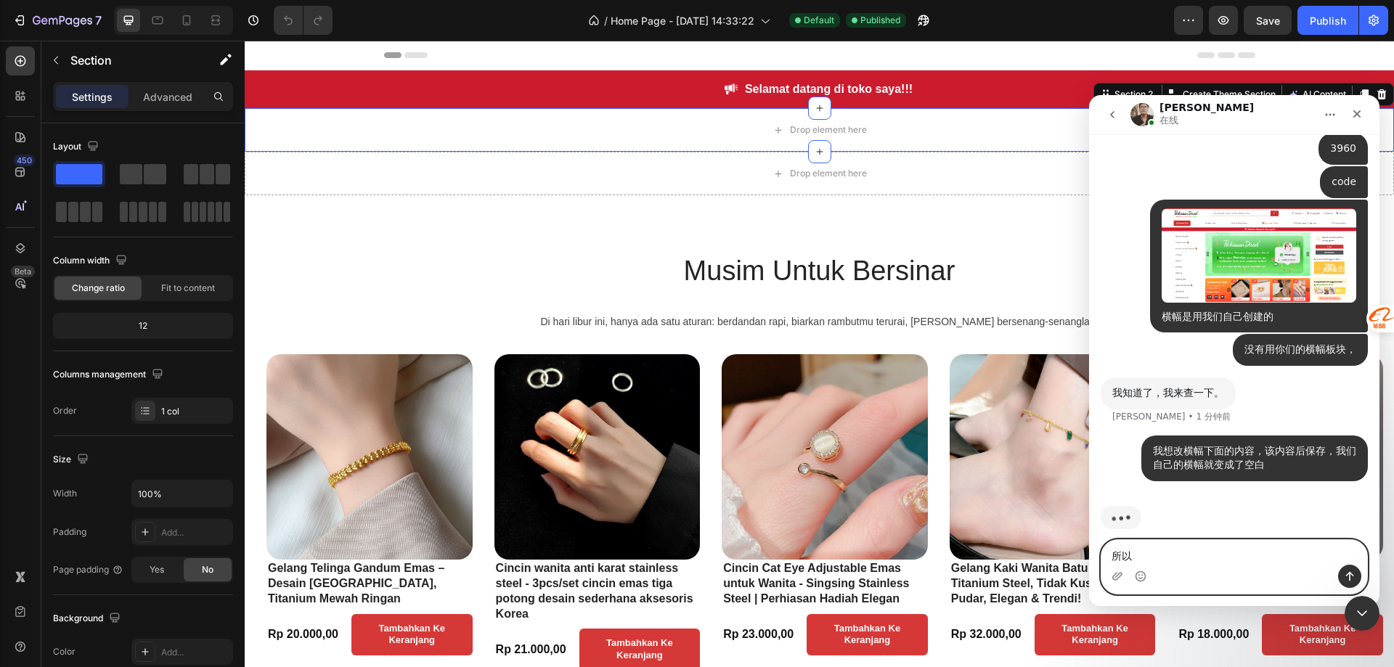
scroll to position [1216, 0]
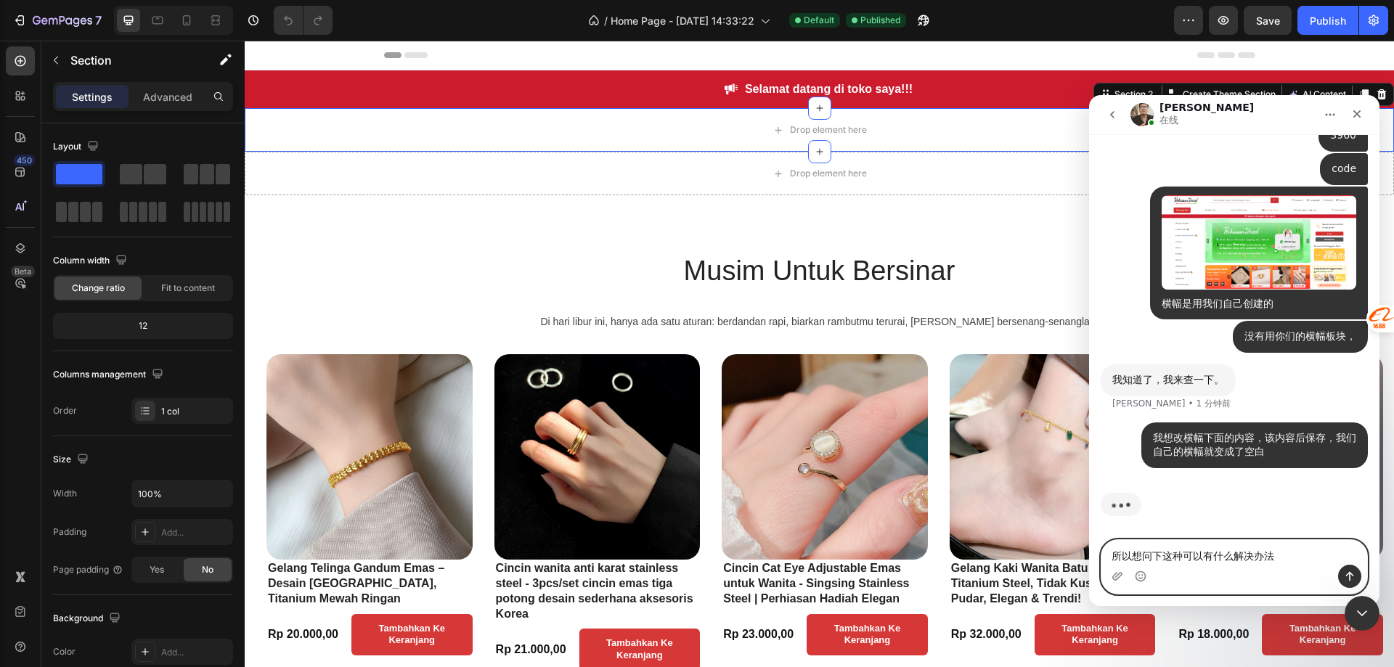
type textarea "所以想问下这种可以有什么解决办法吗"
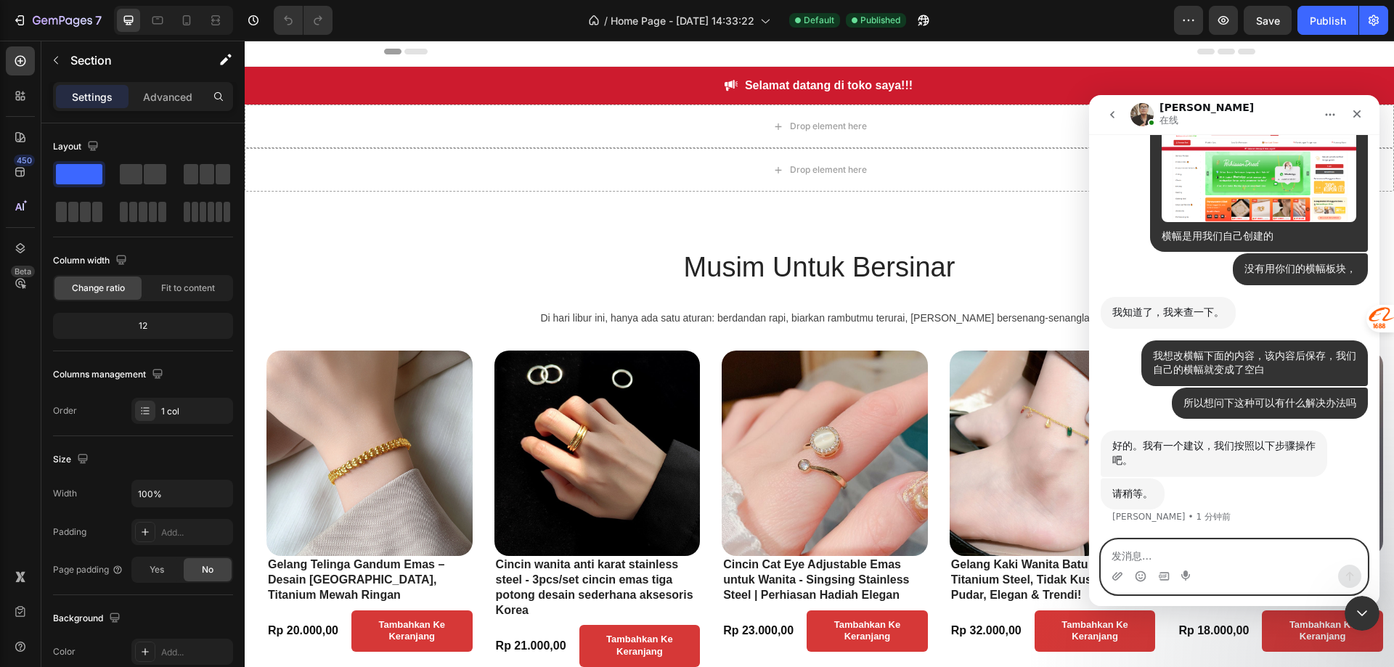
scroll to position [0, 0]
